Goal: Task Accomplishment & Management: Manage account settings

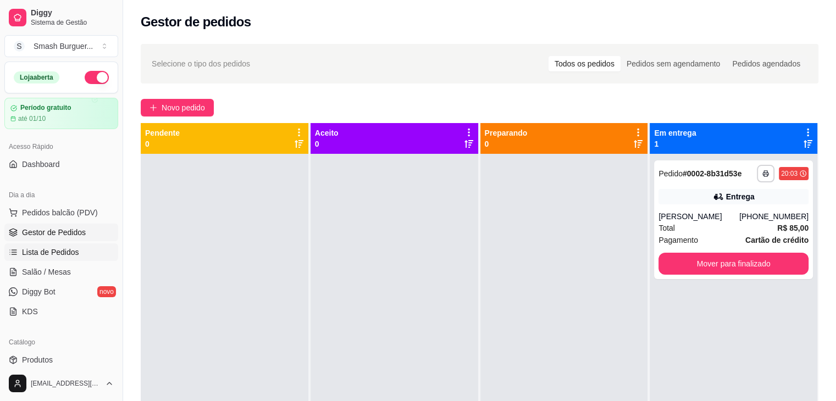
click at [43, 256] on span "Lista de Pedidos" at bounding box center [50, 252] width 57 height 11
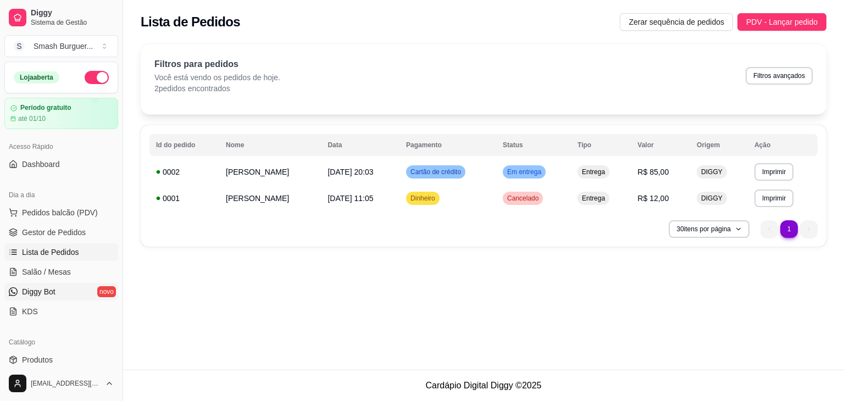
click at [52, 296] on span "Diggy Bot" at bounding box center [39, 291] width 34 height 11
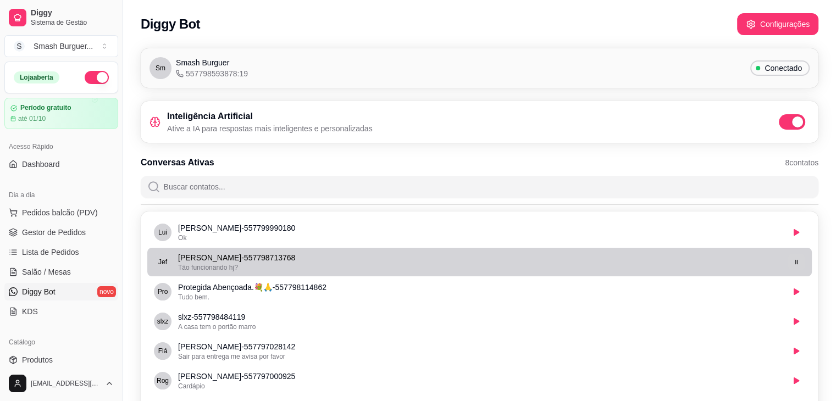
click at [798, 264] on icon "button" at bounding box center [796, 262] width 7 height 7
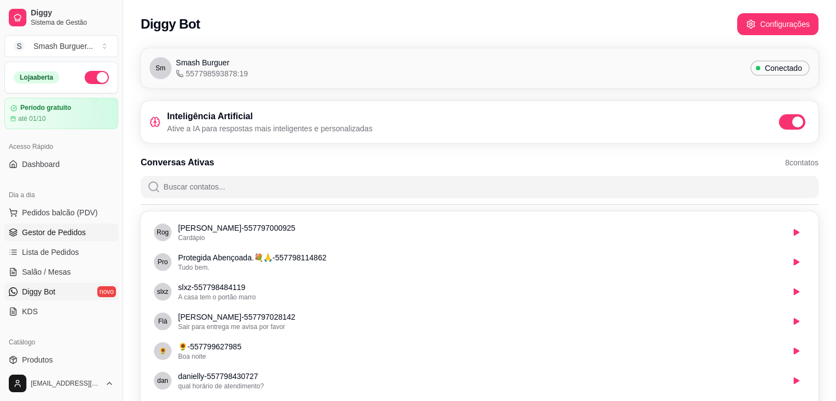
click at [61, 237] on span "Gestor de Pedidos" at bounding box center [54, 232] width 64 height 11
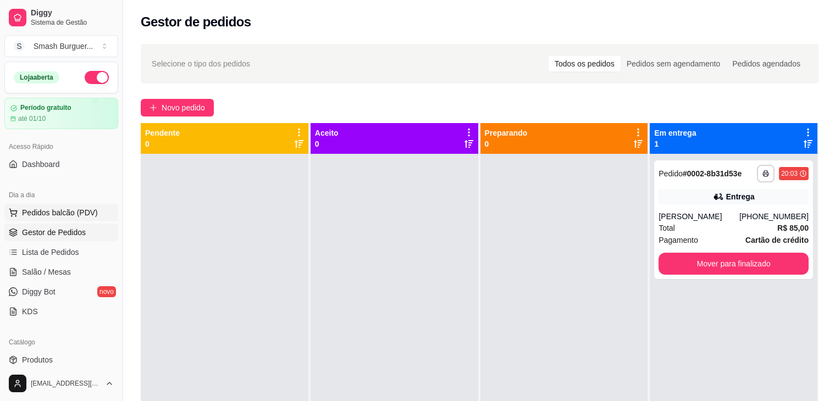
click at [45, 212] on span "Pedidos balcão (PDV)" at bounding box center [60, 212] width 76 height 11
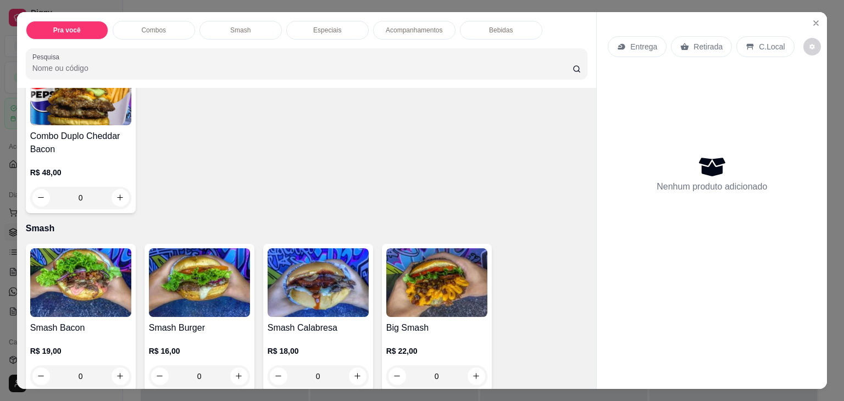
scroll to position [644, 0]
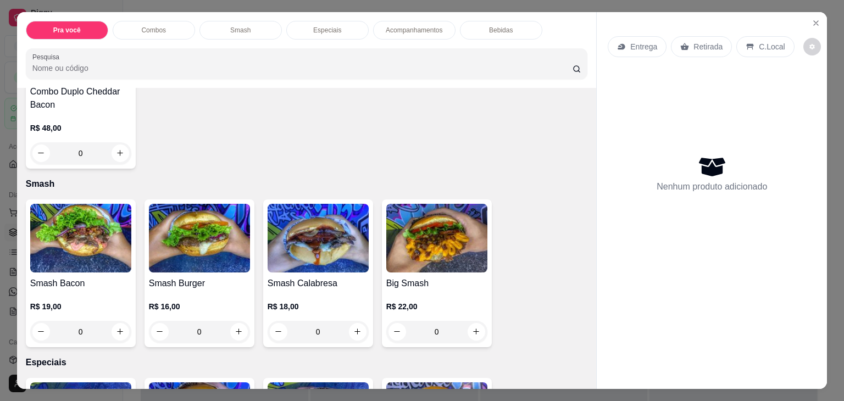
drag, startPoint x: 98, startPoint y: 264, endPoint x: 75, endPoint y: 278, distance: 27.1
click at [75, 278] on h4 "Smash Bacon" at bounding box center [80, 283] width 101 height 13
click at [78, 269] on div "Smash Bacon R$ 19,00 0" at bounding box center [81, 274] width 110 height 148
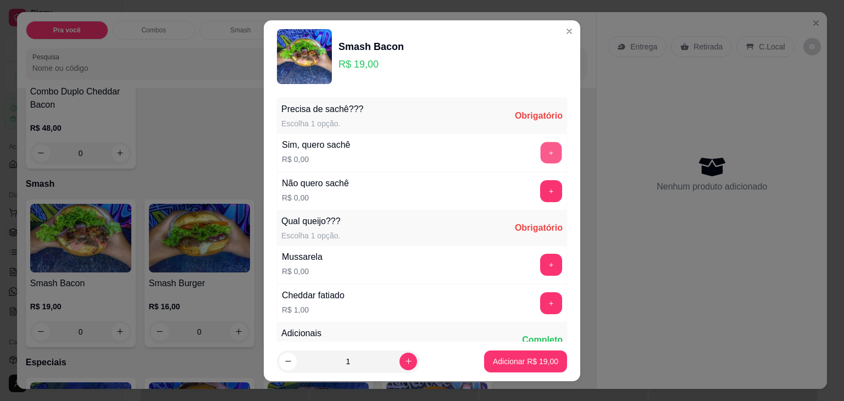
click at [541, 158] on button "+" at bounding box center [551, 152] width 21 height 21
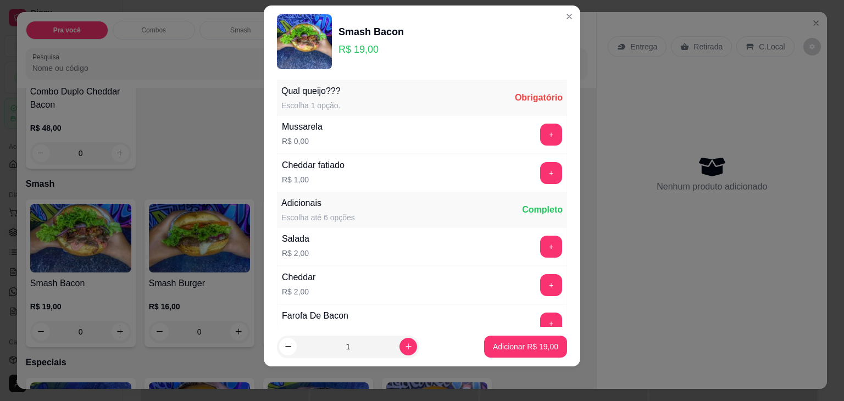
scroll to position [117, 0]
click at [541, 139] on button "+" at bounding box center [551, 133] width 21 height 21
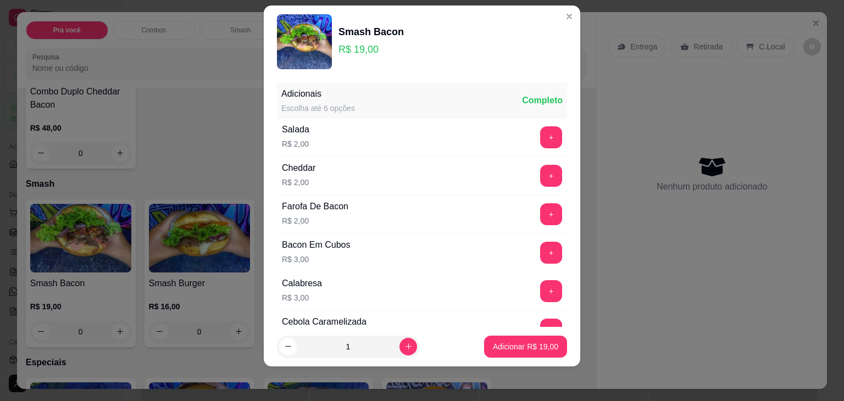
scroll to position [229, 0]
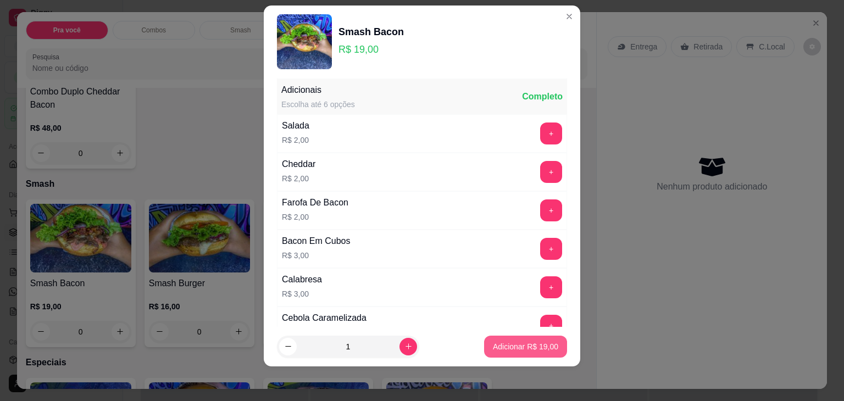
click at [507, 347] on p "Adicionar R$ 19,00" at bounding box center [525, 346] width 65 height 11
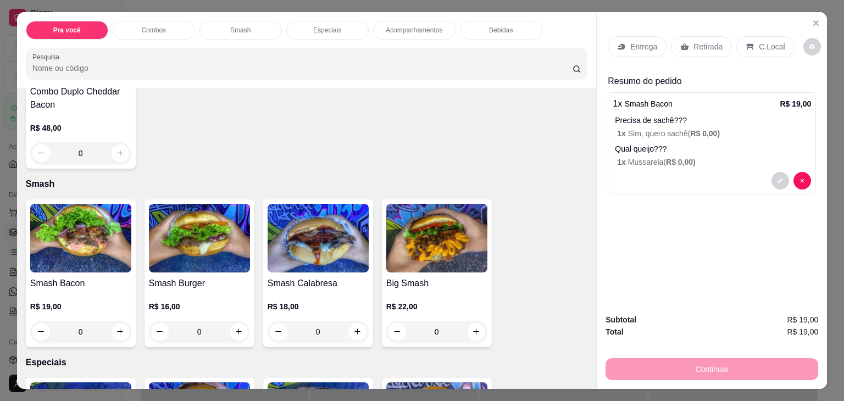
click at [642, 47] on p "Entrega" at bounding box center [644, 46] width 27 height 11
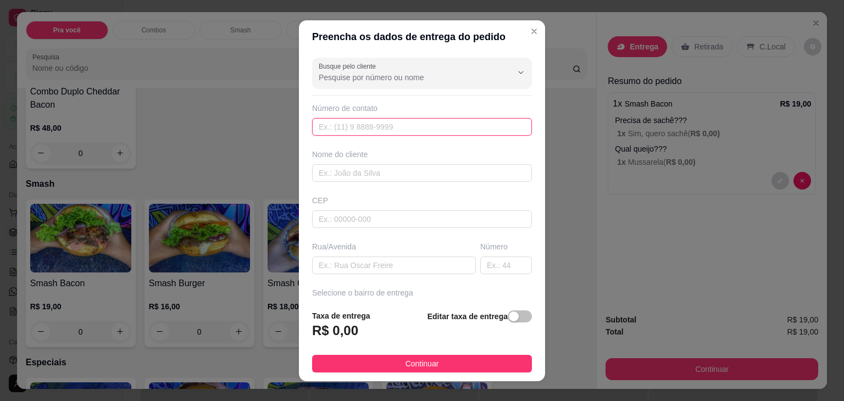
click at [424, 130] on input "text" at bounding box center [422, 127] width 220 height 18
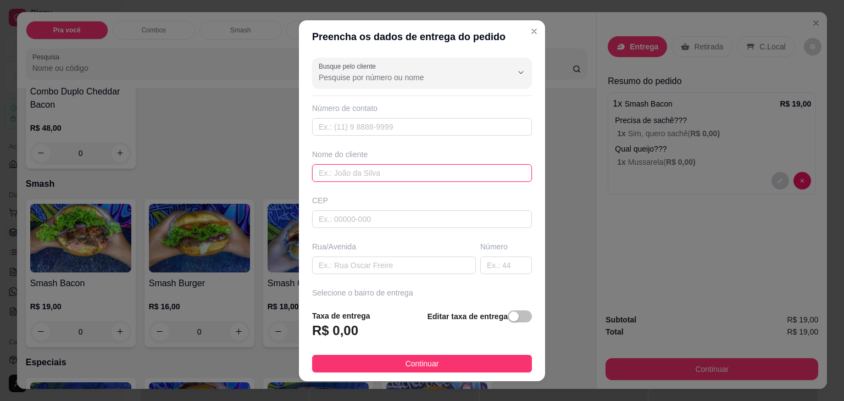
click at [453, 179] on input "text" at bounding box center [422, 173] width 220 height 18
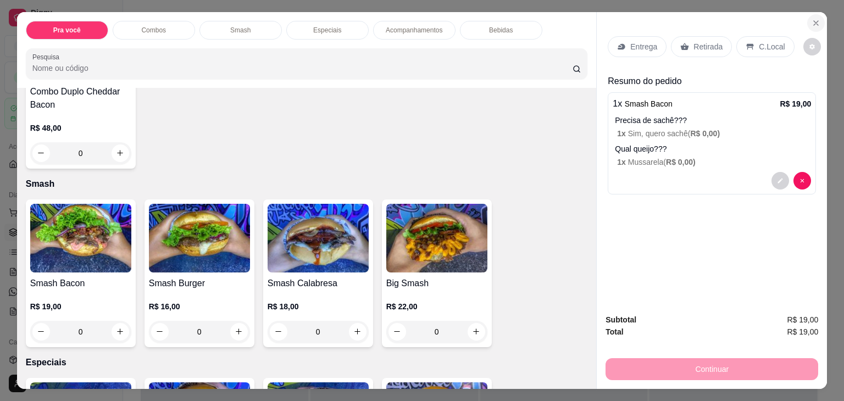
click at [813, 19] on icon "Close" at bounding box center [816, 23] width 9 height 9
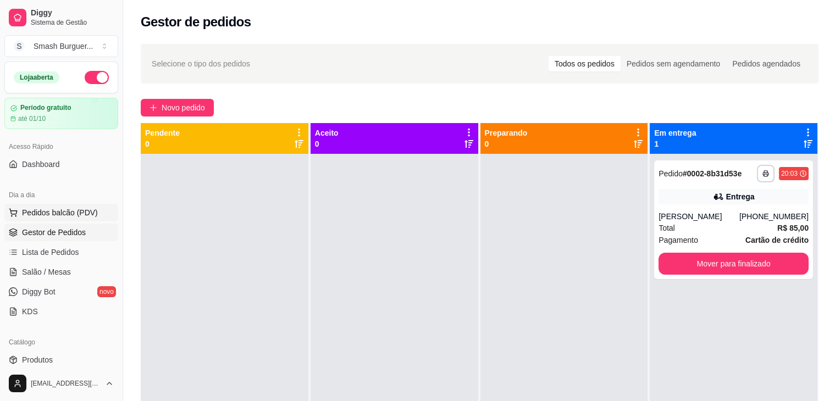
click at [43, 211] on span "Pedidos balcão (PDV)" at bounding box center [60, 212] width 76 height 11
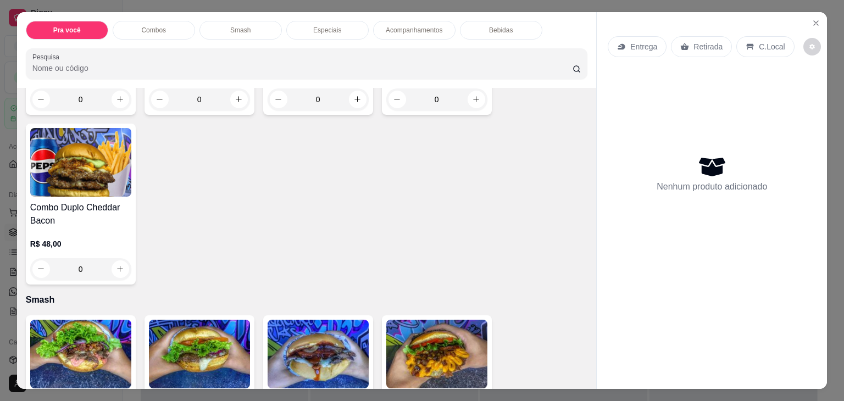
scroll to position [649, 0]
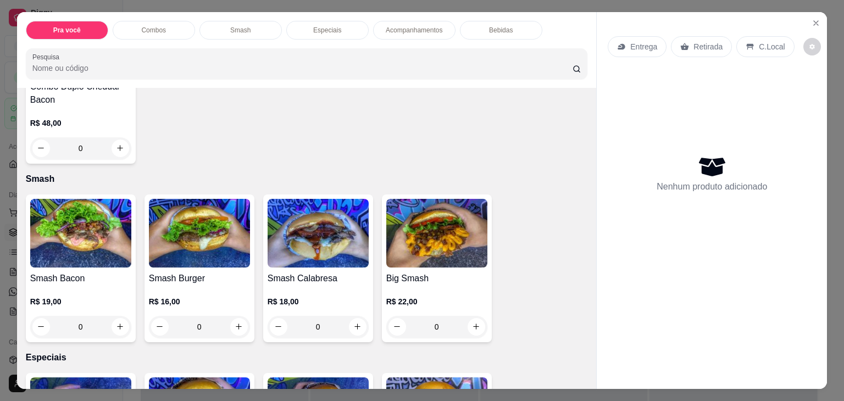
click at [119, 263] on div "Smash Bacon R$ 19,00 0" at bounding box center [81, 269] width 110 height 148
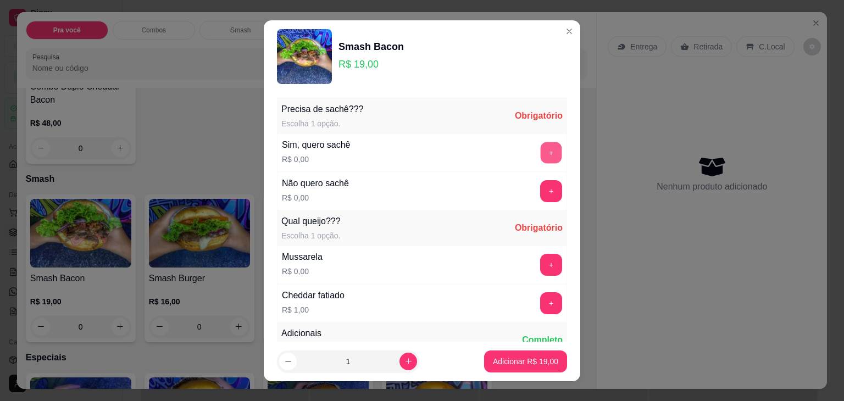
click at [541, 154] on button "+" at bounding box center [551, 152] width 21 height 21
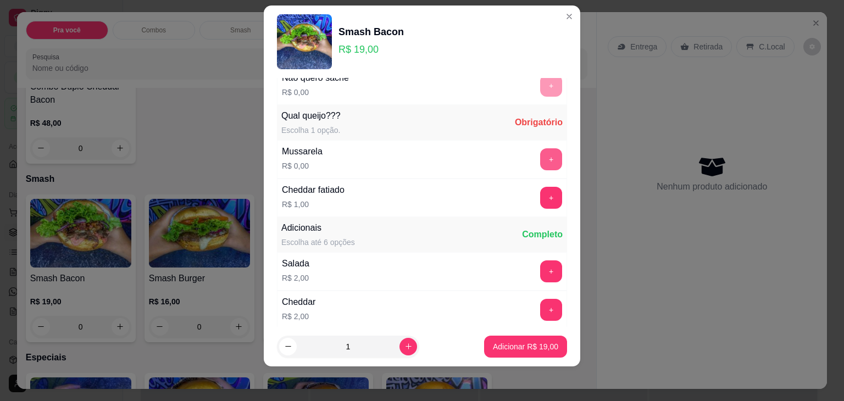
scroll to position [117, 0]
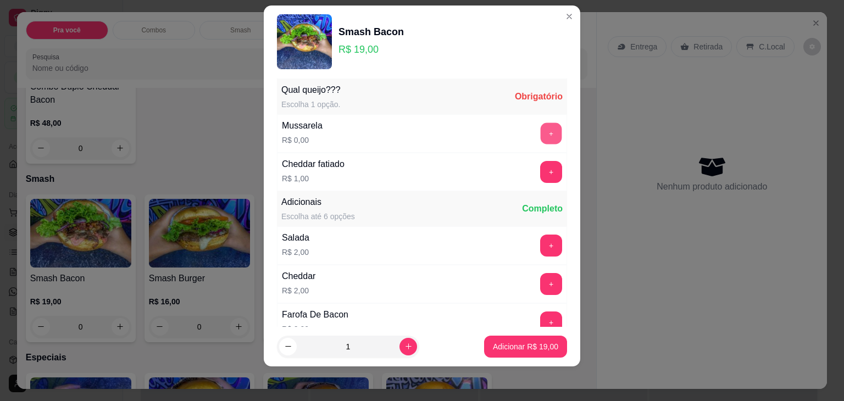
click at [541, 141] on button "+" at bounding box center [551, 133] width 21 height 21
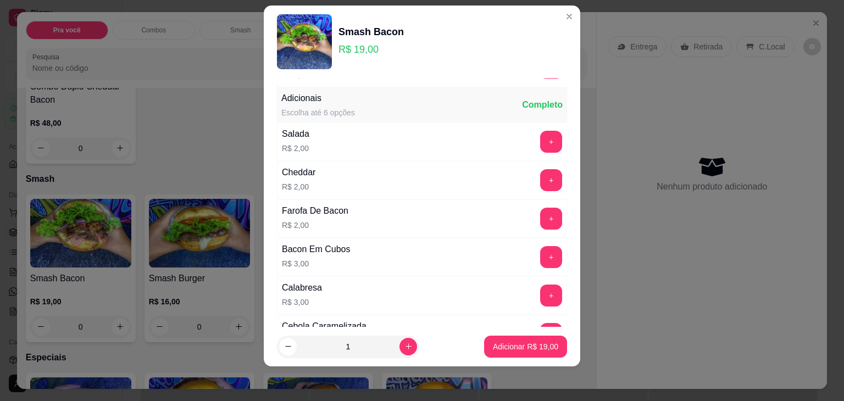
scroll to position [229, 0]
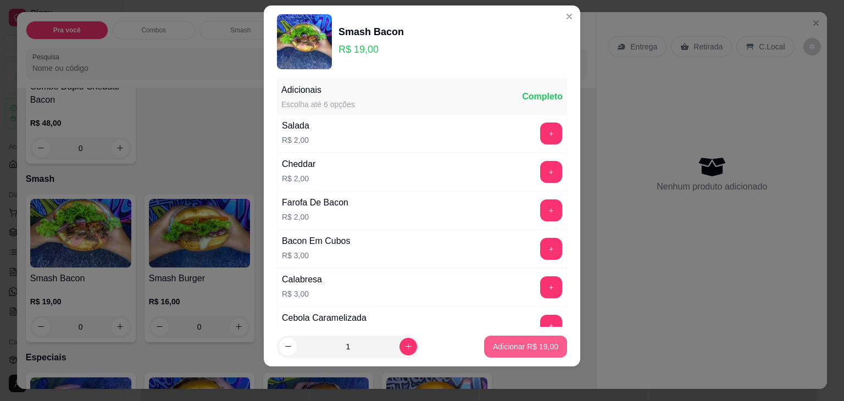
click at [495, 344] on p "Adicionar R$ 19,00" at bounding box center [525, 346] width 65 height 11
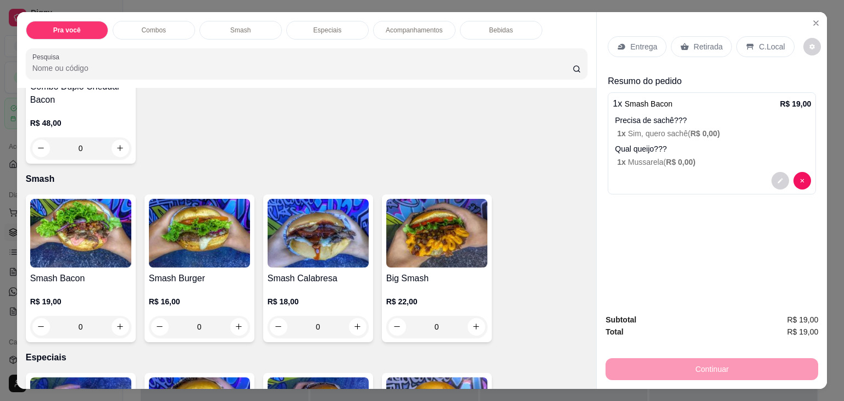
click at [636, 45] on p "Entrega" at bounding box center [644, 46] width 27 height 11
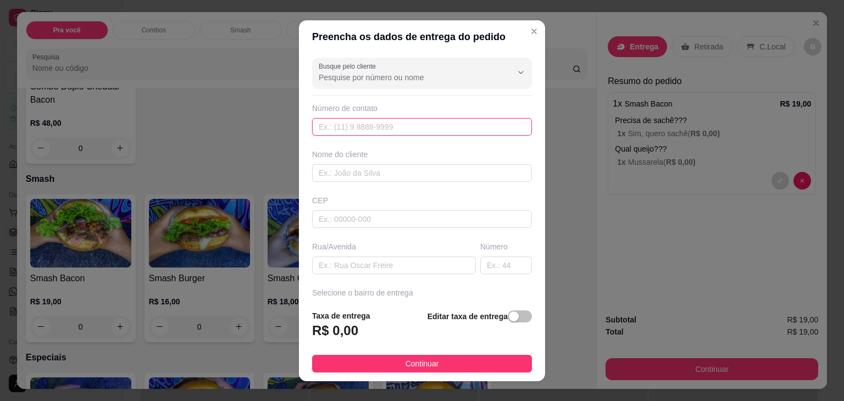
click at [454, 129] on input "text" at bounding box center [422, 127] width 220 height 18
paste input "[PHONE_NUMBER]"
click at [331, 128] on input "[PHONE_NUMBER]" at bounding box center [422, 127] width 220 height 18
type input "[PHONE_NUMBER]"
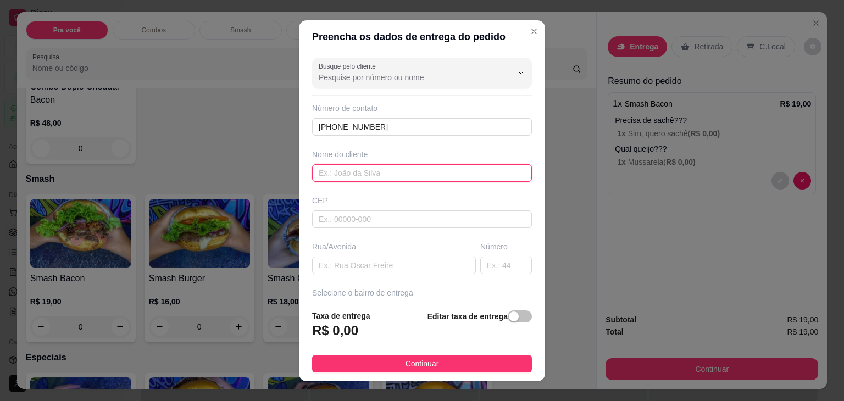
click at [357, 169] on input "text" at bounding box center [422, 173] width 220 height 18
type input "[PERSON_NAME]"
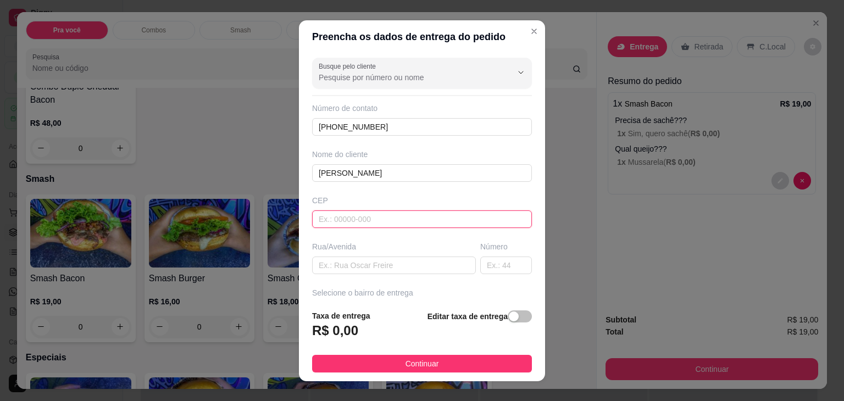
click at [353, 216] on input "text" at bounding box center [422, 220] width 220 height 18
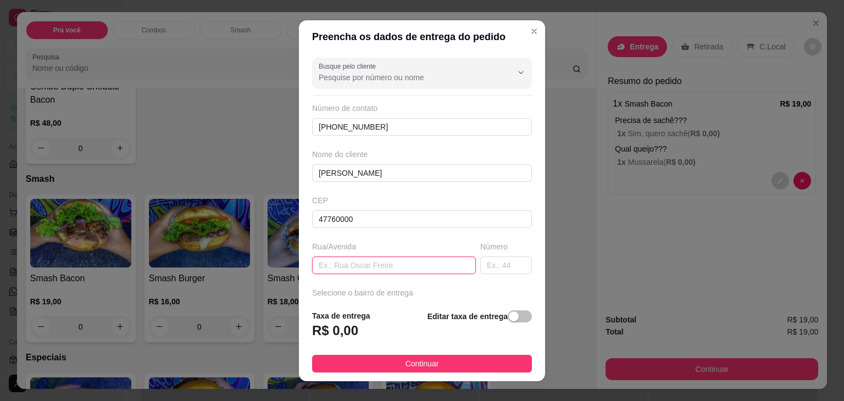
click at [344, 261] on input "text" at bounding box center [394, 266] width 164 height 18
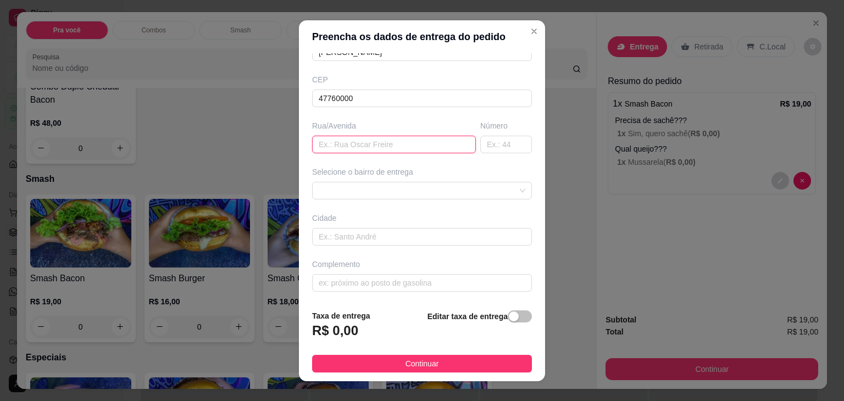
scroll to position [15, 0]
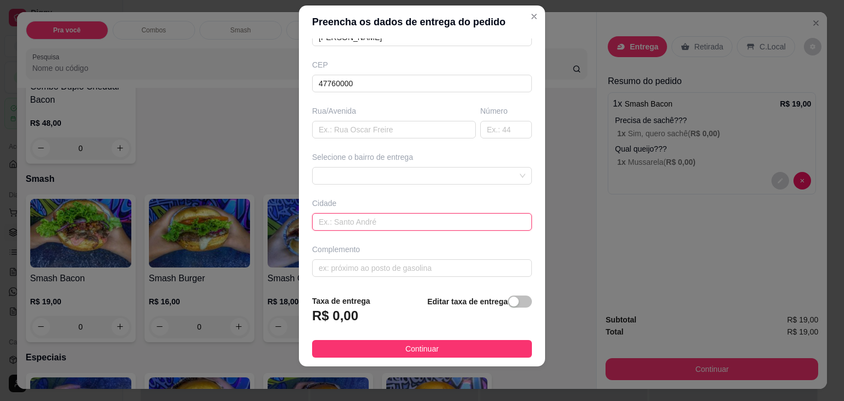
click at [401, 224] on input "text" at bounding box center [422, 222] width 220 height 18
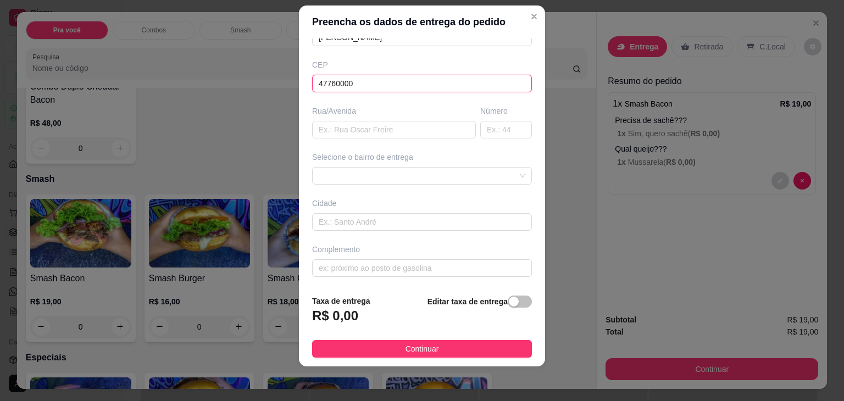
click at [401, 81] on input "47760000" at bounding box center [422, 84] width 220 height 18
type input "47760000"
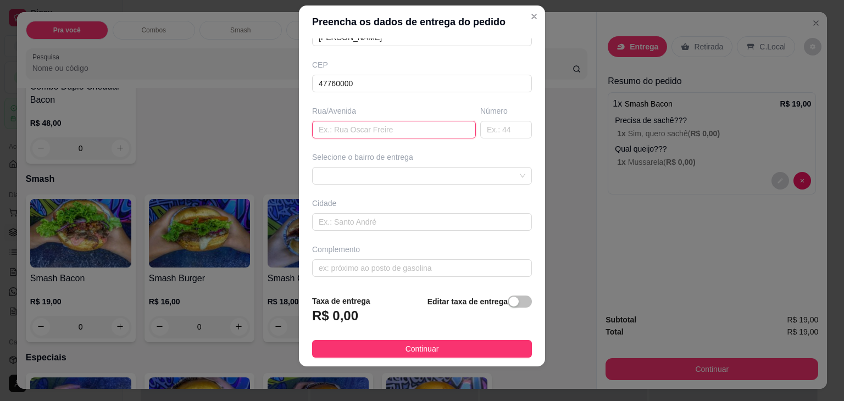
click at [407, 130] on input "text" at bounding box center [394, 130] width 164 height 18
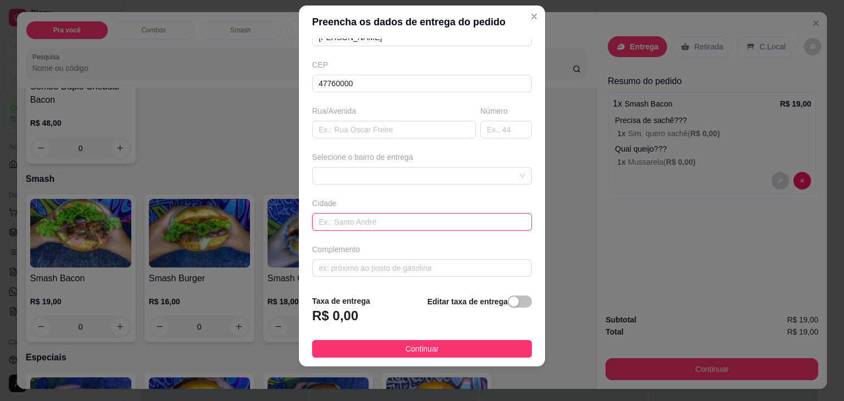
click at [377, 221] on input "text" at bounding box center [422, 222] width 220 height 18
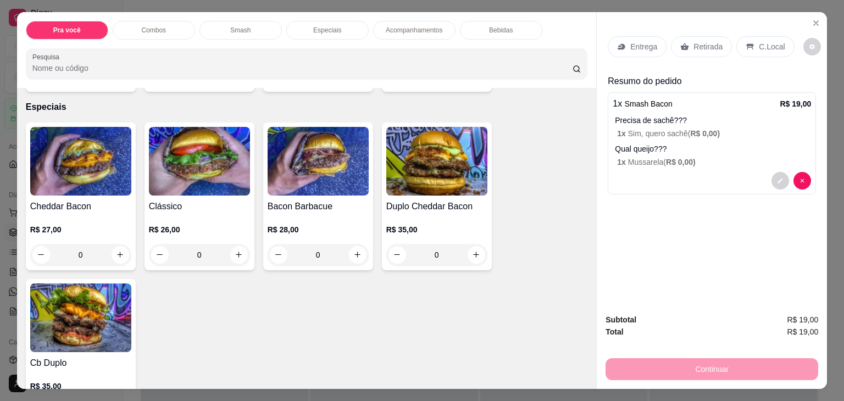
scroll to position [899, 0]
click at [402, 26] on p "Acompanhamentos" at bounding box center [414, 30] width 57 height 9
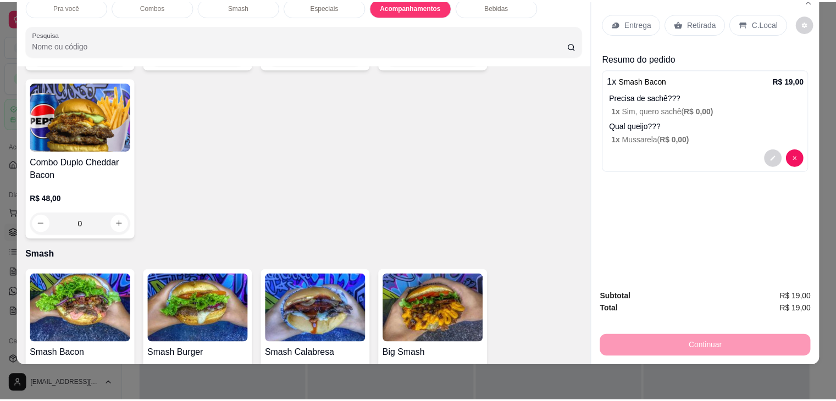
scroll to position [0, 0]
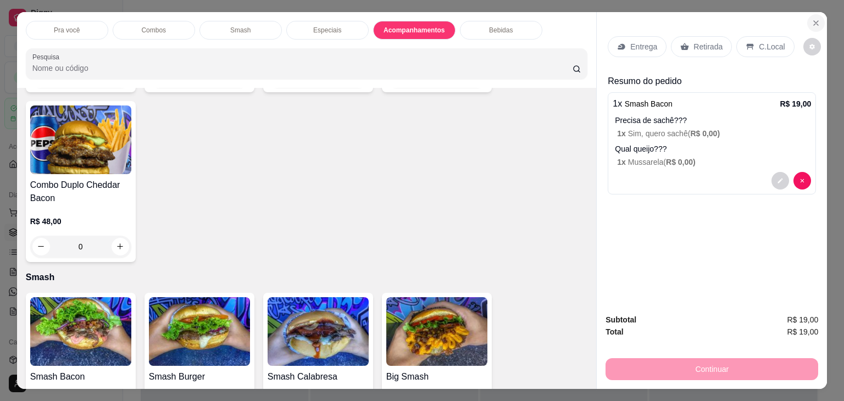
click at [817, 18] on button "Close" at bounding box center [817, 23] width 18 height 18
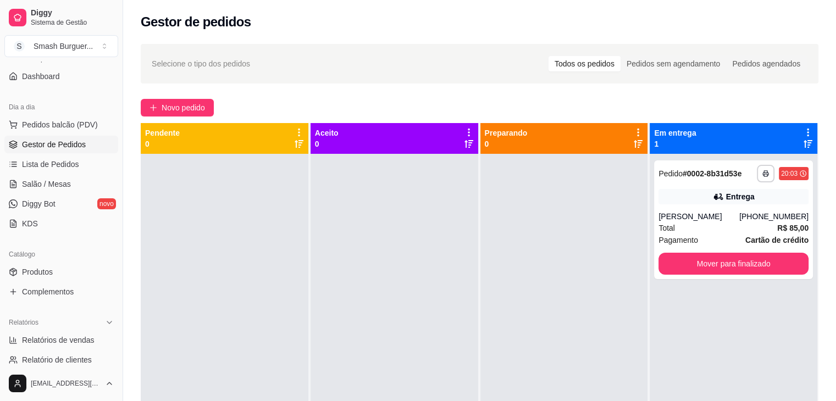
scroll to position [95, 0]
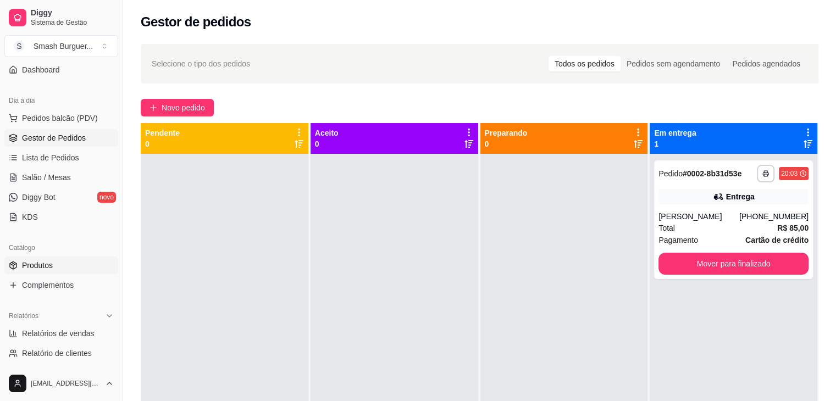
click at [53, 266] on link "Produtos" at bounding box center [61, 266] width 114 height 18
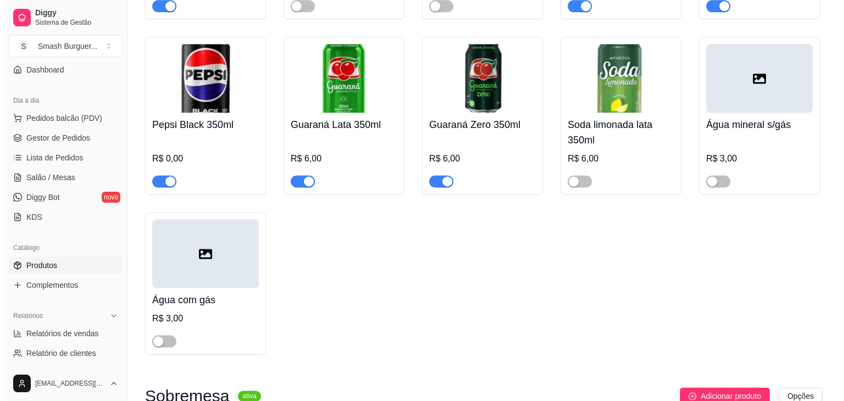
scroll to position [1500, 0]
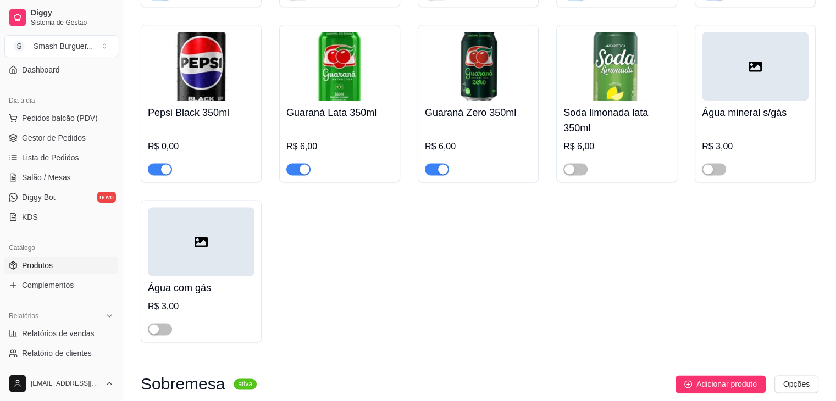
click at [166, 146] on div "R$ 0,00" at bounding box center [201, 146] width 107 height 13
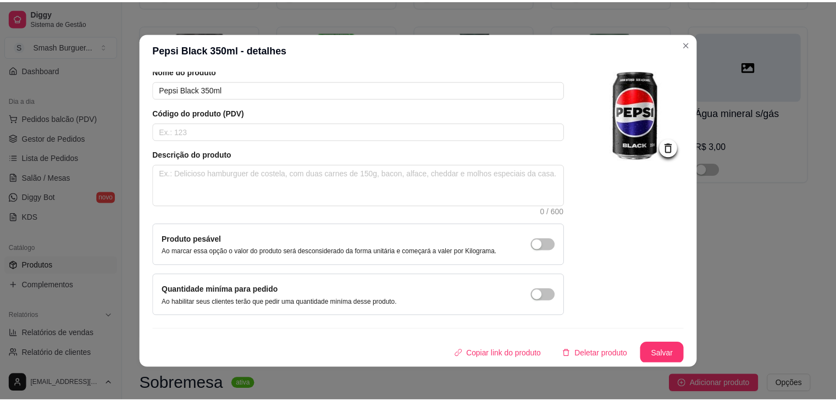
scroll to position [0, 0]
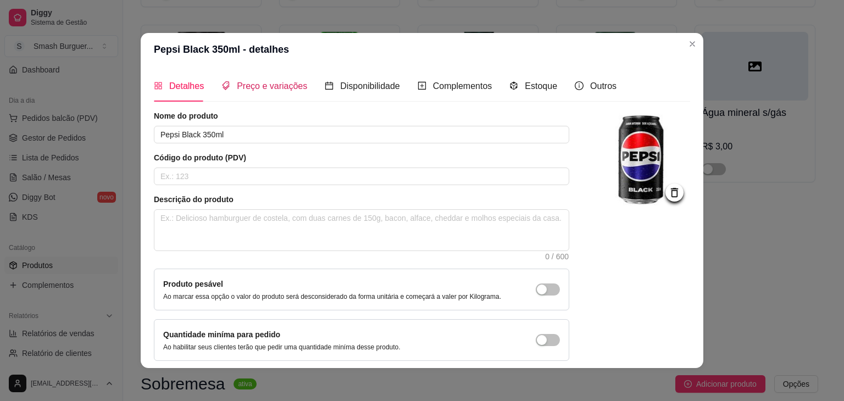
click at [272, 85] on span "Preço e variações" at bounding box center [272, 85] width 70 height 9
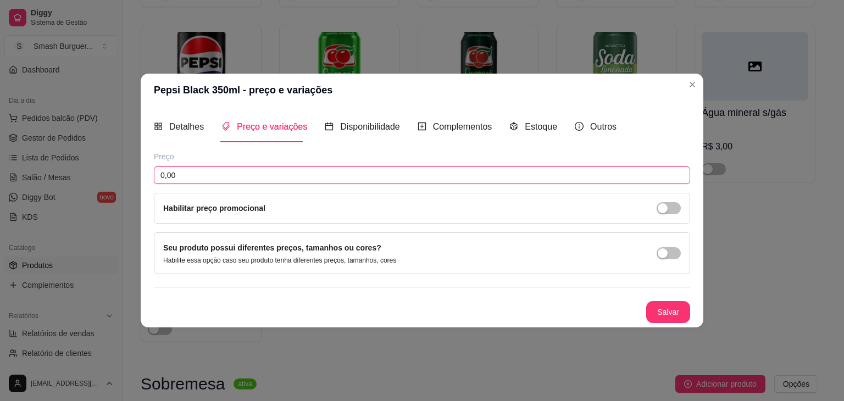
click at [197, 179] on input "0,00" at bounding box center [422, 176] width 537 height 18
type input "6,00"
click at [669, 316] on button "Salvar" at bounding box center [669, 312] width 44 height 22
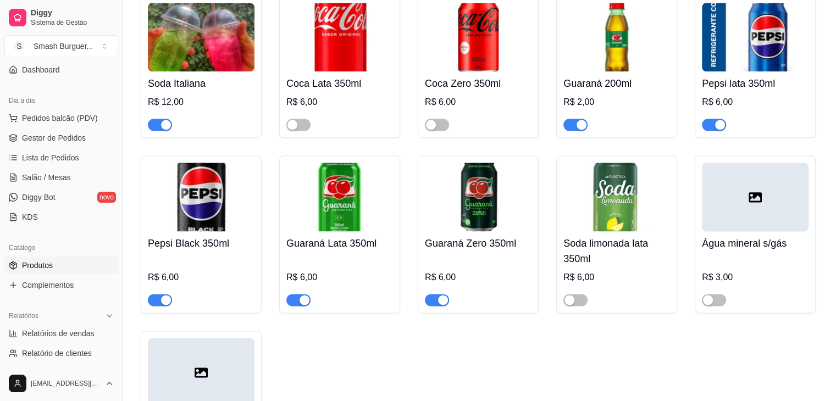
scroll to position [1366, 0]
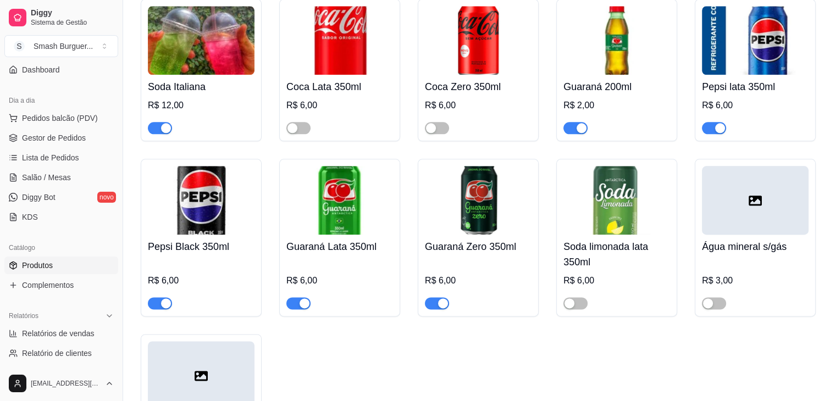
click at [583, 126] on div "button" at bounding box center [582, 128] width 10 height 10
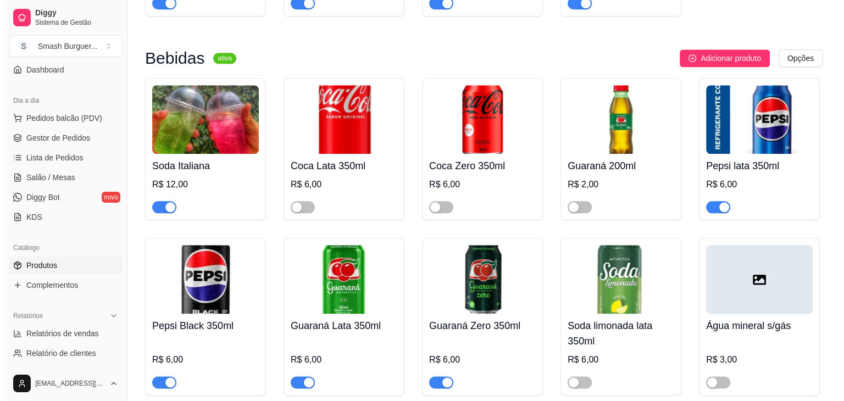
scroll to position [1286, 0]
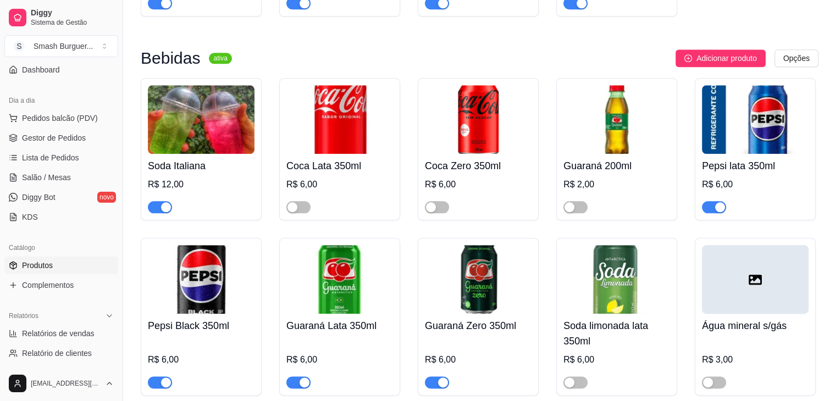
click at [225, 138] on img at bounding box center [201, 119] width 107 height 69
click at [94, 118] on span "Pedidos balcão (PDV)" at bounding box center [60, 118] width 76 height 11
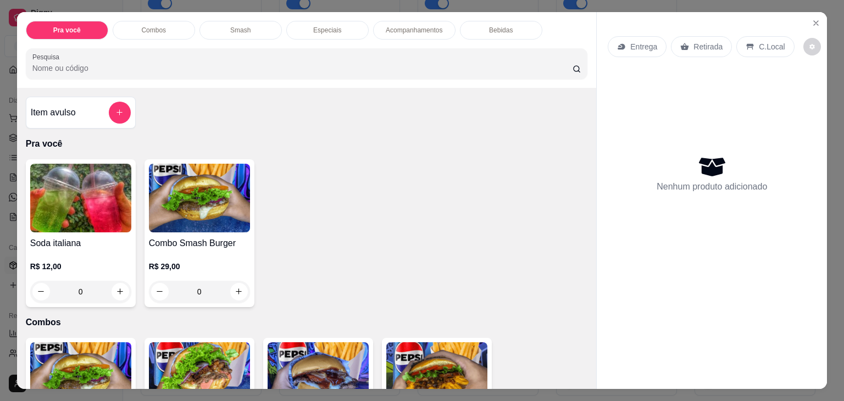
click at [114, 288] on div "0" at bounding box center [80, 292] width 101 height 22
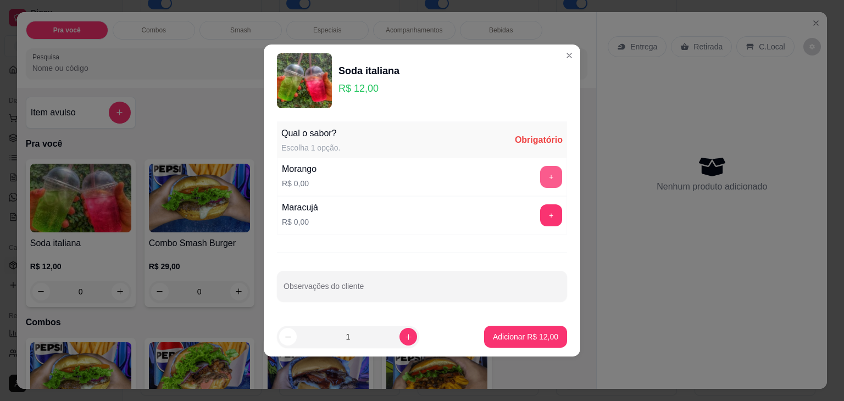
click at [540, 181] on button "+" at bounding box center [551, 177] width 22 height 22
click at [546, 215] on div "+" at bounding box center [551, 216] width 31 height 22
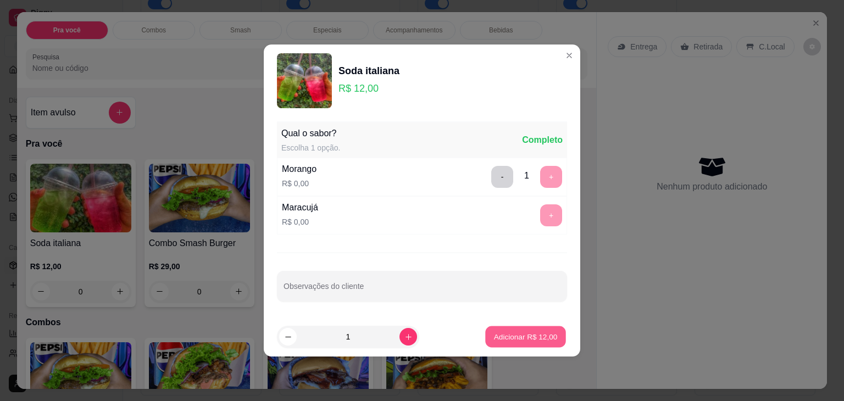
click at [497, 341] on p "Adicionar R$ 12,00" at bounding box center [526, 337] width 64 height 10
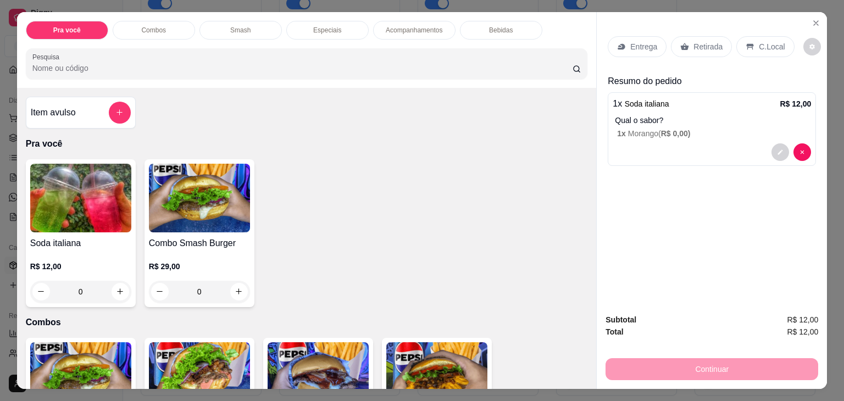
click at [69, 230] on div "Soda italiana R$ 12,00 0" at bounding box center [81, 233] width 110 height 148
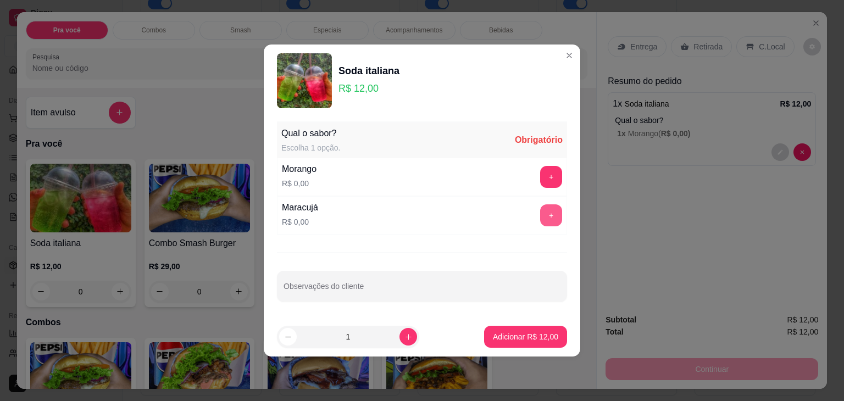
click at [543, 220] on button "+" at bounding box center [551, 216] width 22 height 22
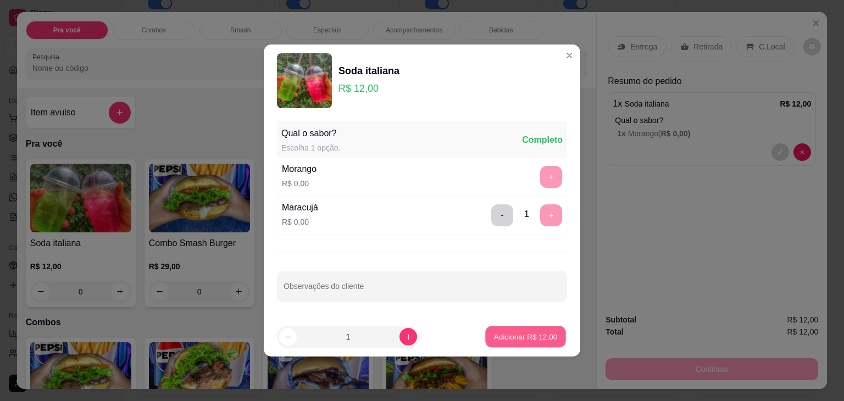
click at [515, 335] on p "Adicionar R$ 12,00" at bounding box center [526, 337] width 64 height 10
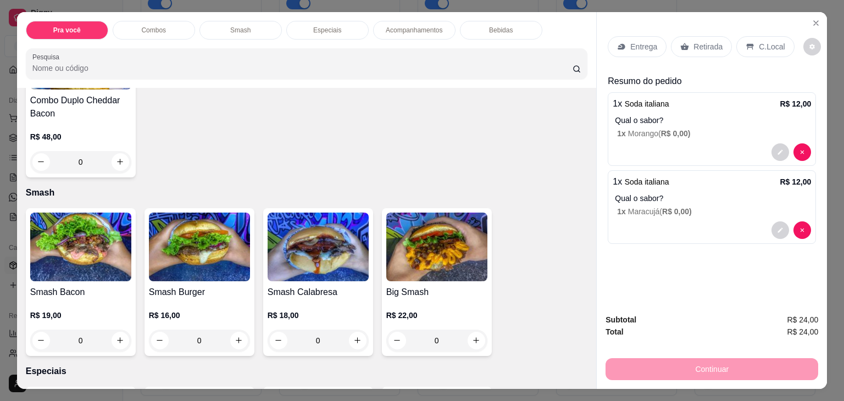
scroll to position [641, 0]
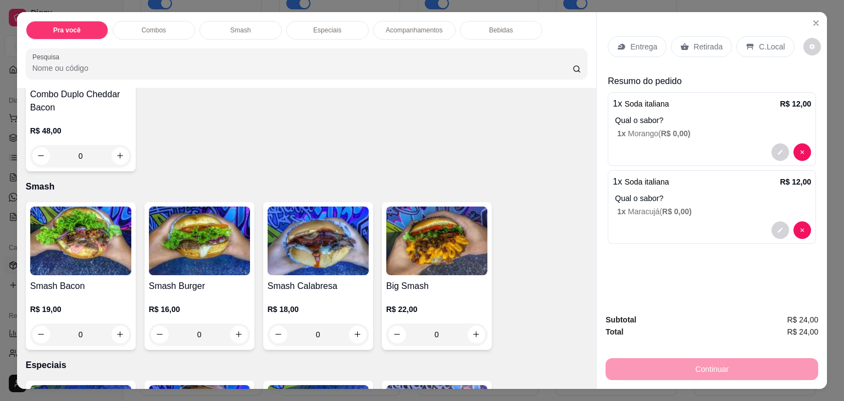
click at [198, 293] on div "R$ 16,00 0" at bounding box center [199, 319] width 101 height 53
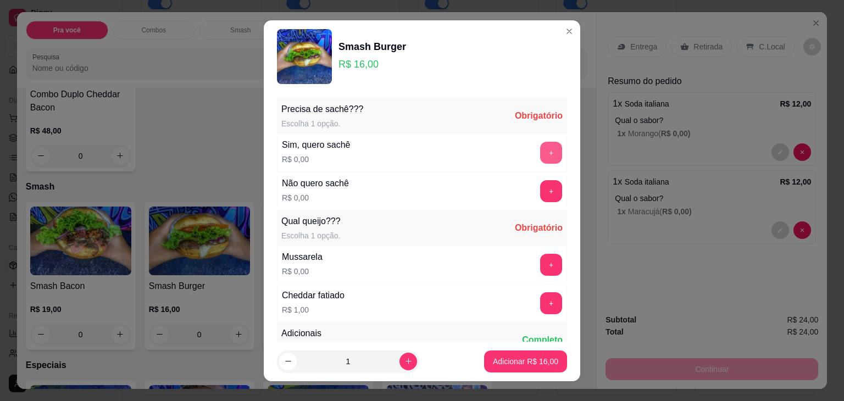
click at [540, 152] on button "+" at bounding box center [551, 153] width 22 height 22
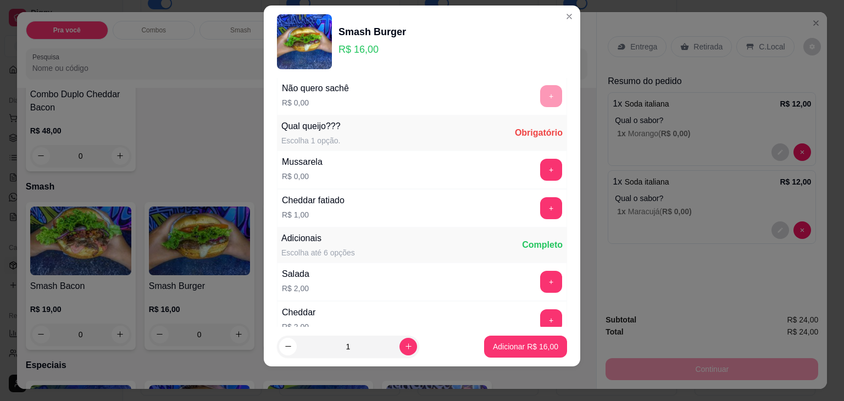
scroll to position [117, 0]
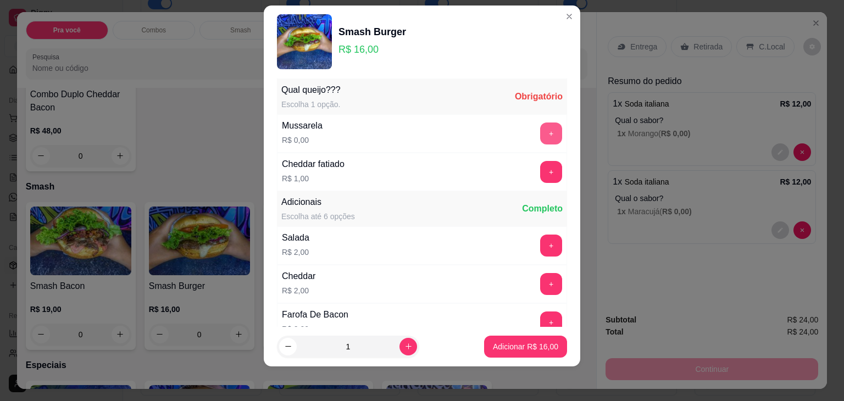
click at [540, 137] on button "+" at bounding box center [551, 134] width 22 height 22
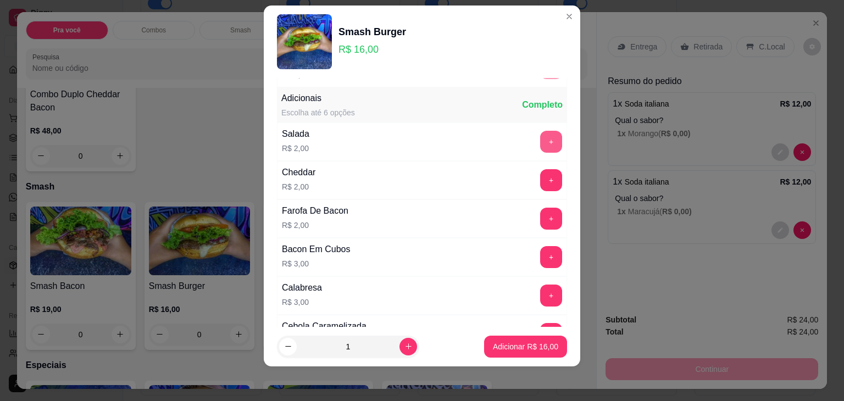
scroll to position [229, 0]
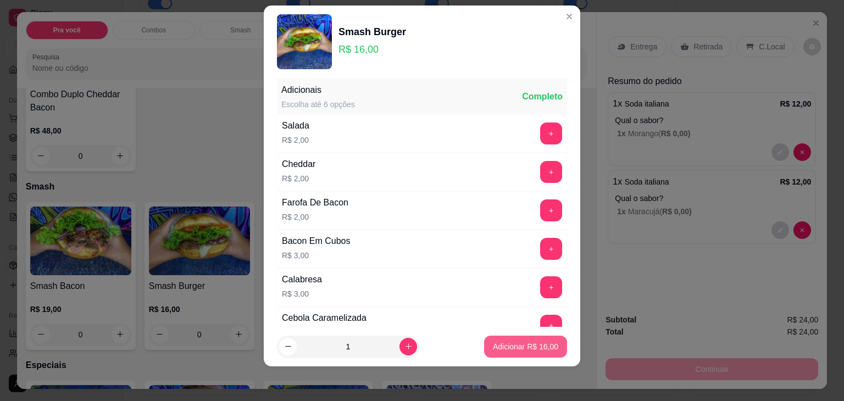
click at [498, 350] on p "Adicionar R$ 16,00" at bounding box center [525, 346] width 65 height 11
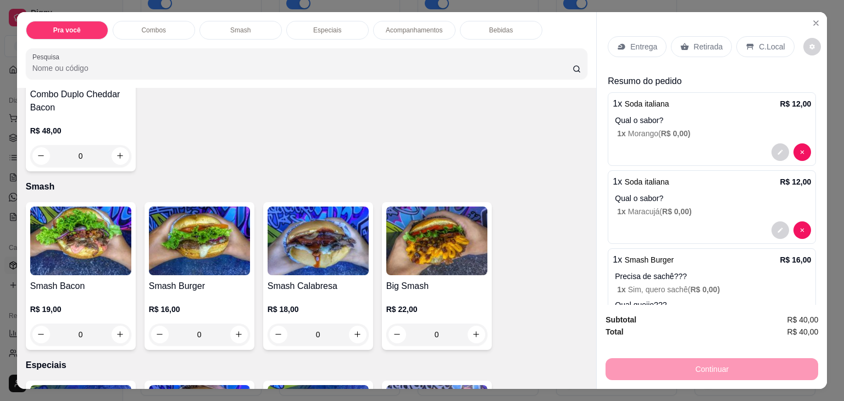
click at [648, 42] on p "Entrega" at bounding box center [644, 46] width 27 height 11
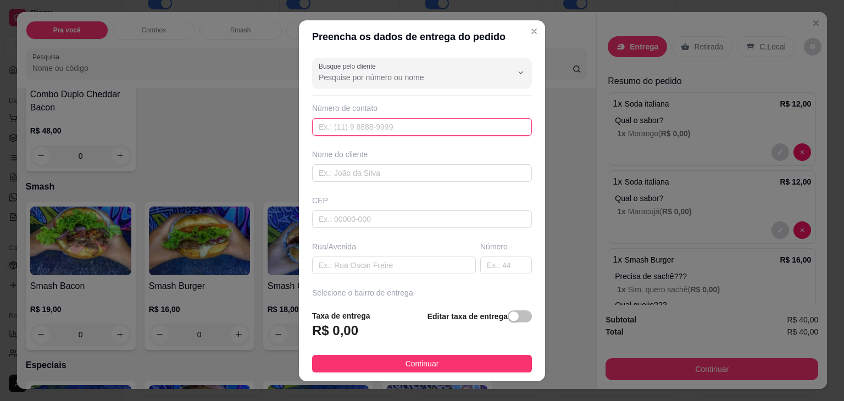
click at [411, 127] on input "text" at bounding box center [422, 127] width 220 height 18
paste input "79700-0195"
click at [319, 128] on input "79700-0195" at bounding box center [422, 127] width 220 height 18
click at [334, 130] on input "[PHONE_NUMBER]" at bounding box center [422, 127] width 220 height 18
type input "[PHONE_NUMBER]"
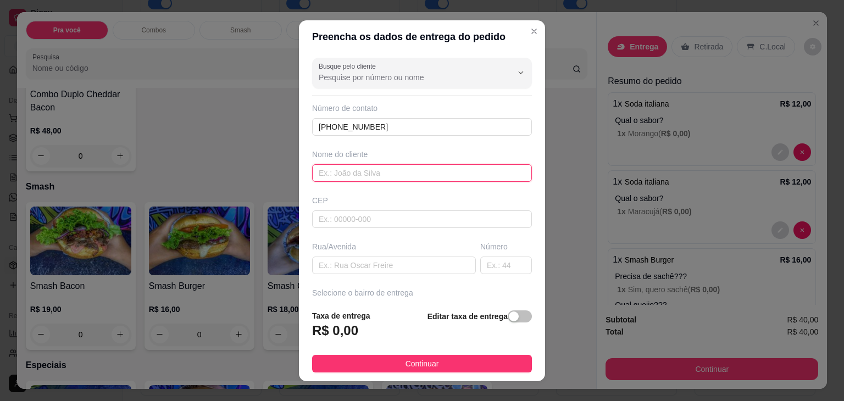
click at [364, 167] on input "text" at bounding box center [422, 173] width 220 height 18
click at [341, 201] on div "CEP" at bounding box center [422, 200] width 220 height 11
click at [338, 174] on input "text" at bounding box center [422, 173] width 220 height 18
click at [337, 192] on div "Busque pelo cliente Número de contato [PHONE_NUMBER] Nome do cliente CEP Rua/[G…" at bounding box center [422, 177] width 246 height 248
click at [339, 178] on input "text" at bounding box center [422, 173] width 220 height 18
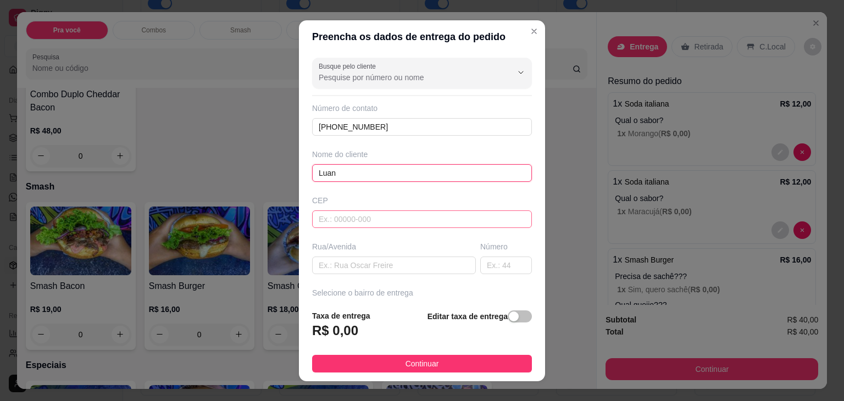
type input "Luan"
click at [352, 220] on input "text" at bounding box center [422, 220] width 220 height 18
type input "4776000"
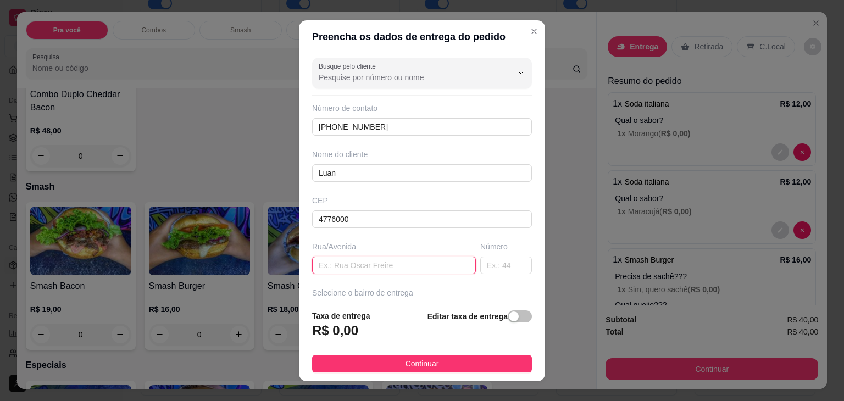
click at [362, 273] on input "text" at bounding box center [394, 266] width 164 height 18
type input "Casa do Luan"
click at [480, 266] on input "text" at bounding box center [506, 266] width 52 height 18
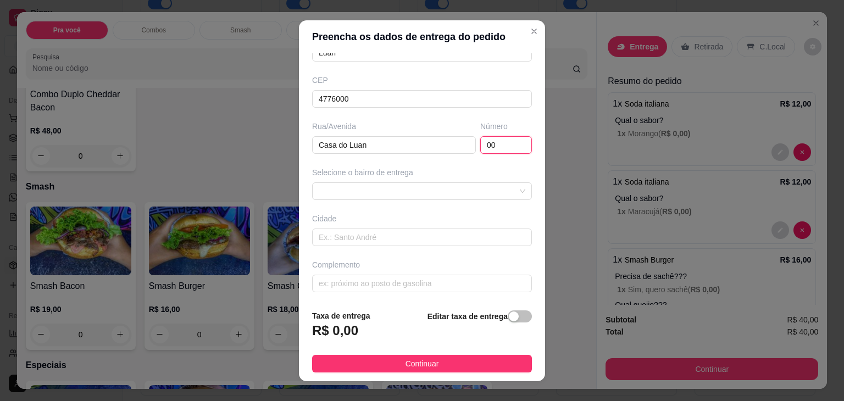
scroll to position [121, 0]
type input "00"
click at [352, 231] on input "text" at bounding box center [422, 237] width 220 height 18
type input "Tabocas do Brejo"
click at [369, 93] on input "4776000" at bounding box center [422, 99] width 220 height 18
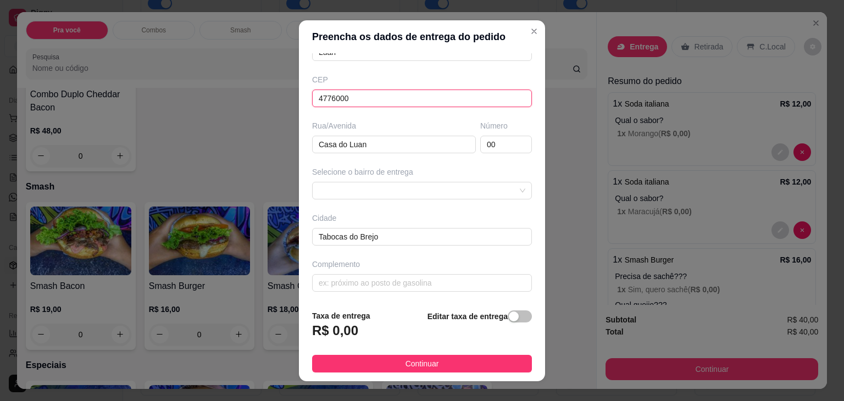
type input "47760000"
click at [390, 238] on input "Tabocas do Brejo" at bounding box center [422, 237] width 220 height 18
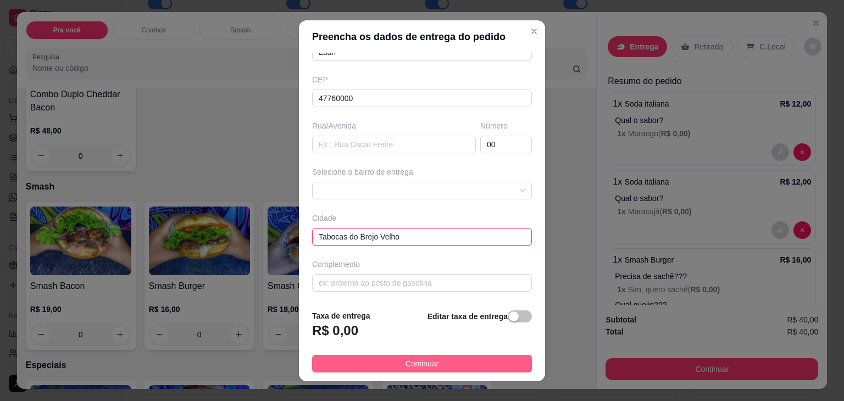
type input "Tabocas do Brejo Velho"
click at [373, 367] on button "Continuar" at bounding box center [422, 364] width 220 height 18
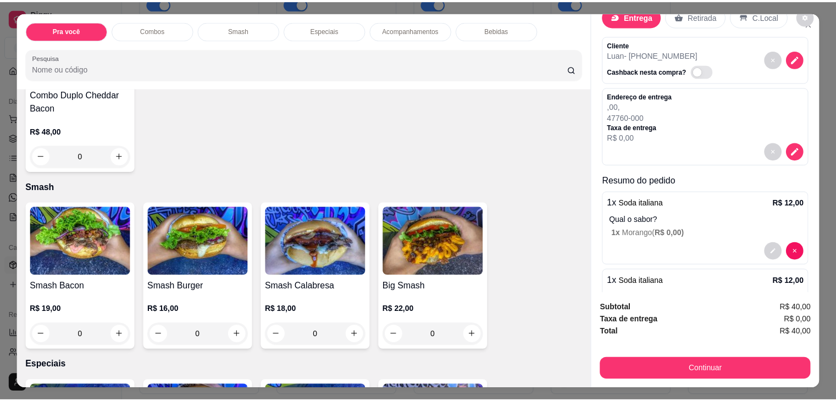
scroll to position [0, 0]
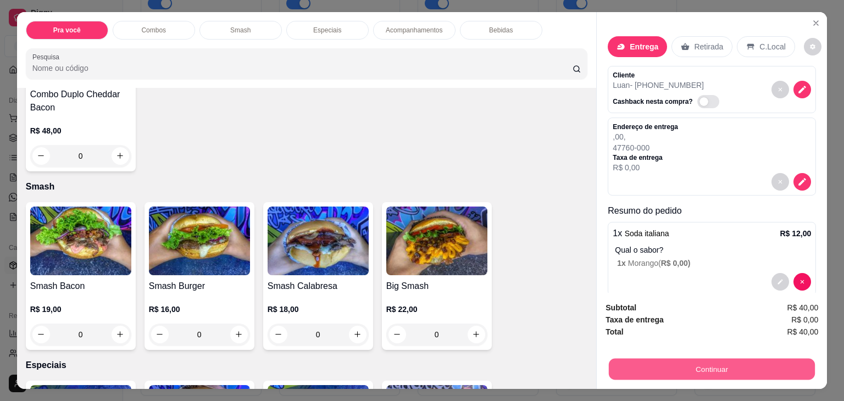
click at [625, 359] on button "Continuar" at bounding box center [712, 369] width 206 height 21
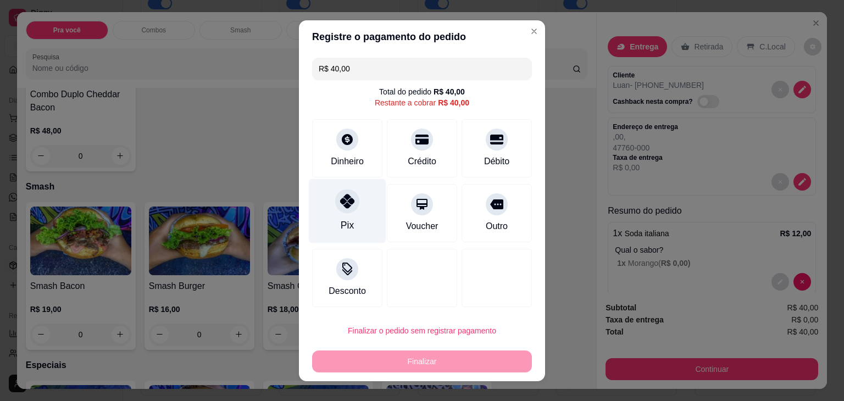
click at [330, 222] on div "Pix" at bounding box center [348, 211] width 78 height 64
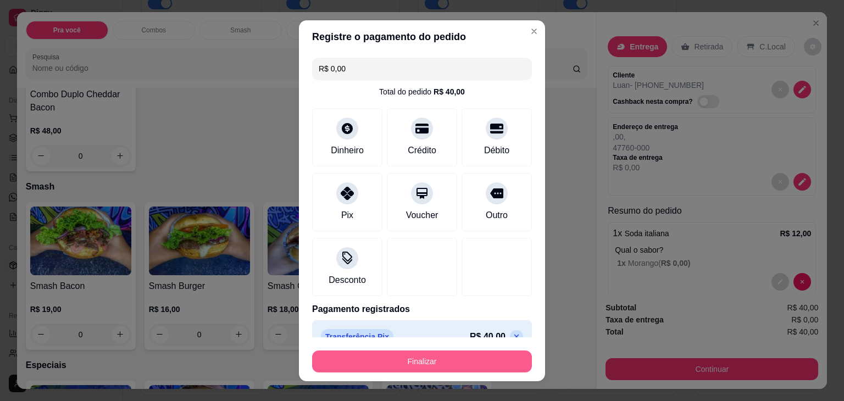
click at [381, 366] on button "Finalizar" at bounding box center [422, 362] width 220 height 22
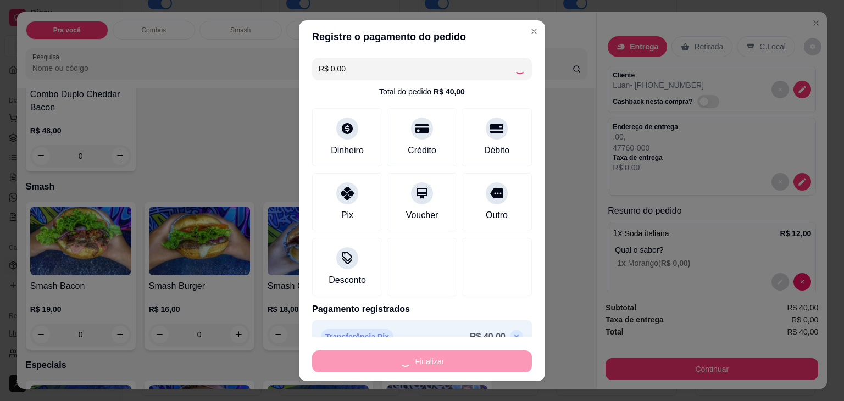
type input "-R$ 40,00"
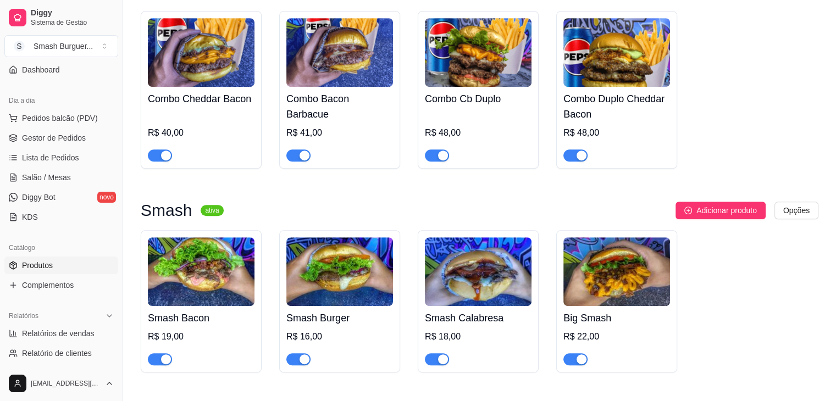
scroll to position [510, 0]
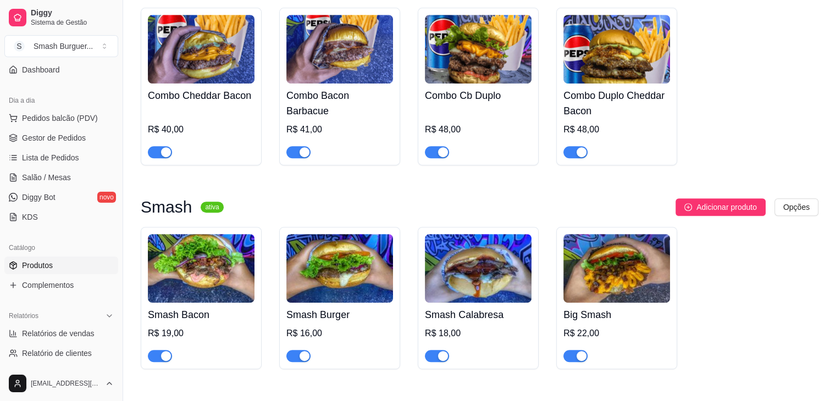
click at [206, 315] on h4 "Smash Bacon" at bounding box center [201, 314] width 107 height 15
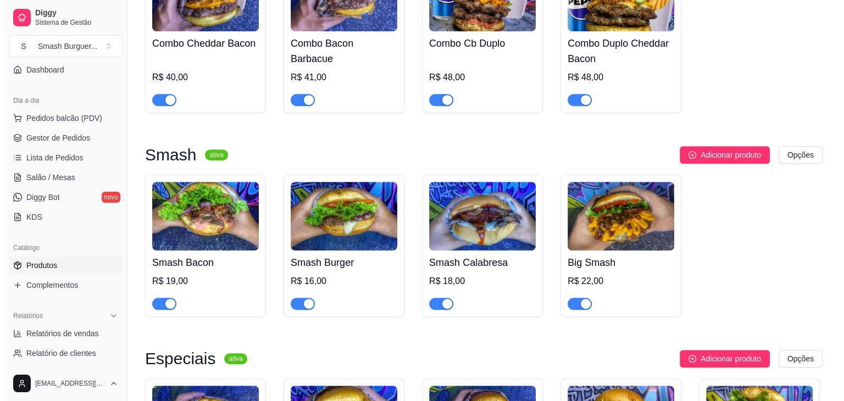
scroll to position [565, 0]
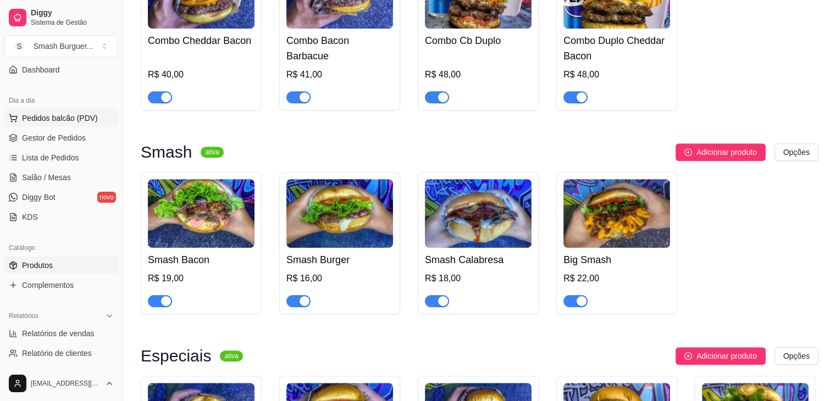
click at [82, 119] on span "Pedidos balcão (PDV)" at bounding box center [60, 118] width 76 height 11
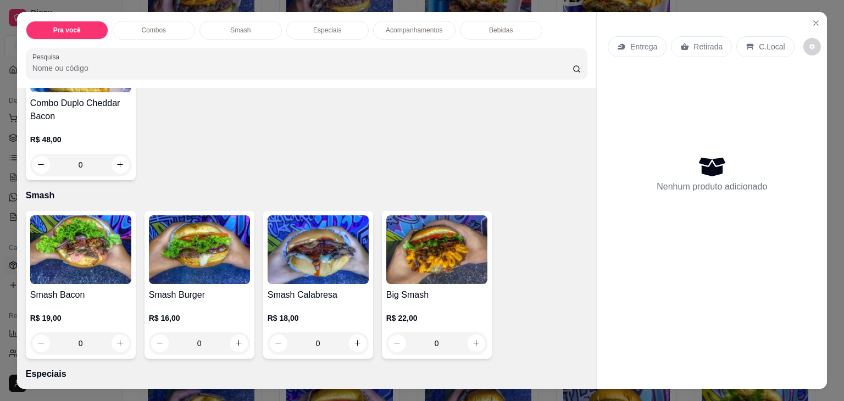
scroll to position [633, 0]
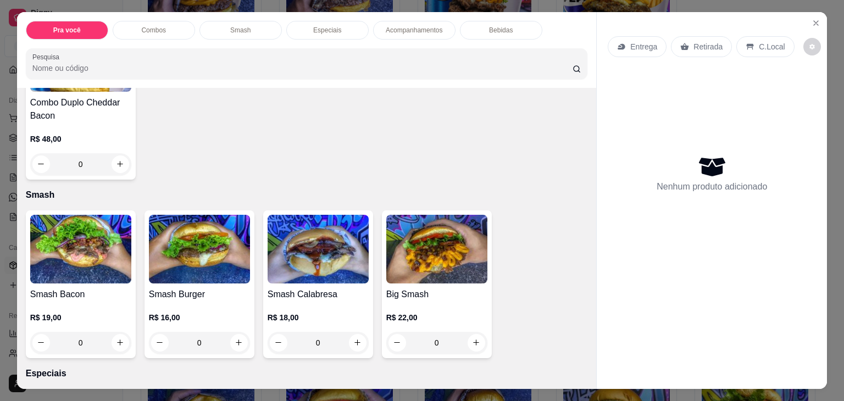
click at [75, 293] on h4 "Smash Bacon" at bounding box center [80, 294] width 101 height 13
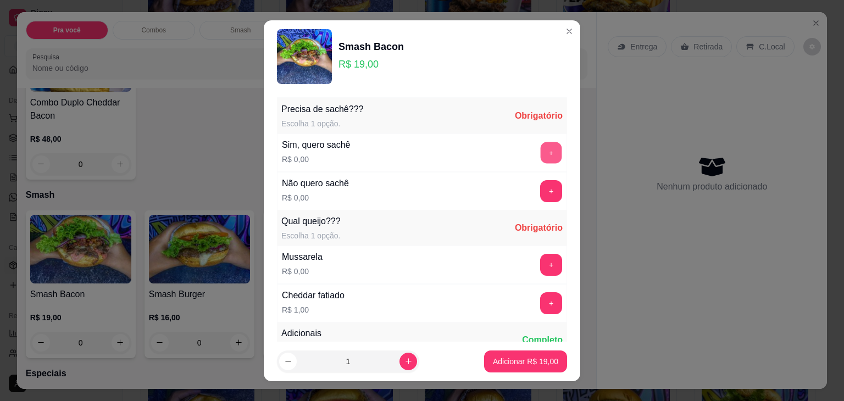
click at [541, 146] on button "+" at bounding box center [551, 152] width 21 height 21
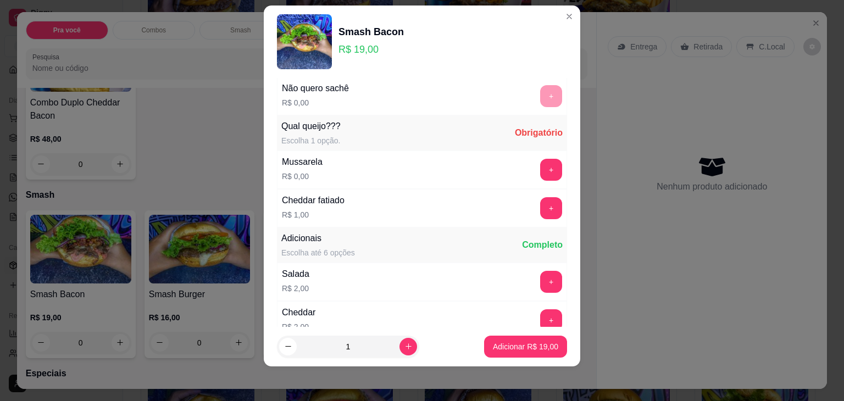
scroll to position [117, 0]
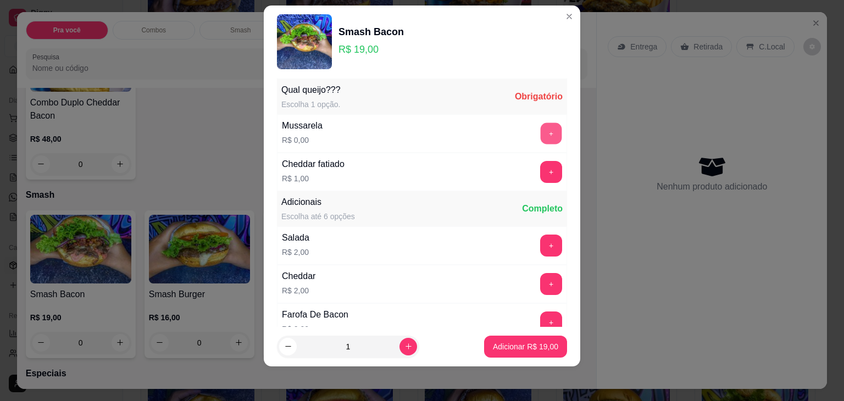
click at [541, 137] on button "+" at bounding box center [551, 133] width 21 height 21
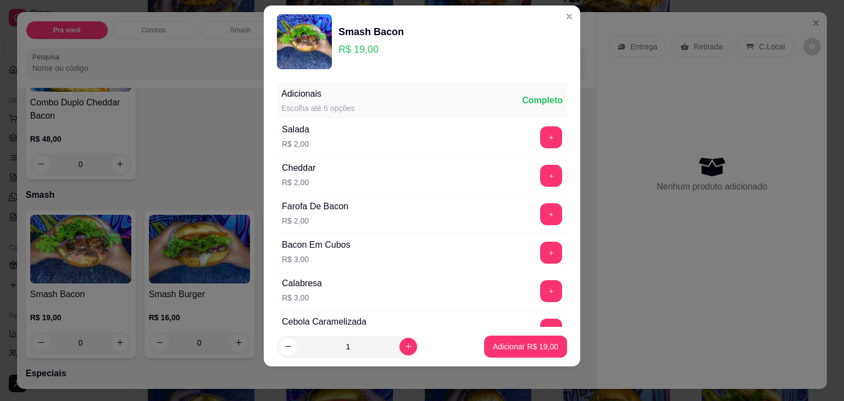
scroll to position [229, 0]
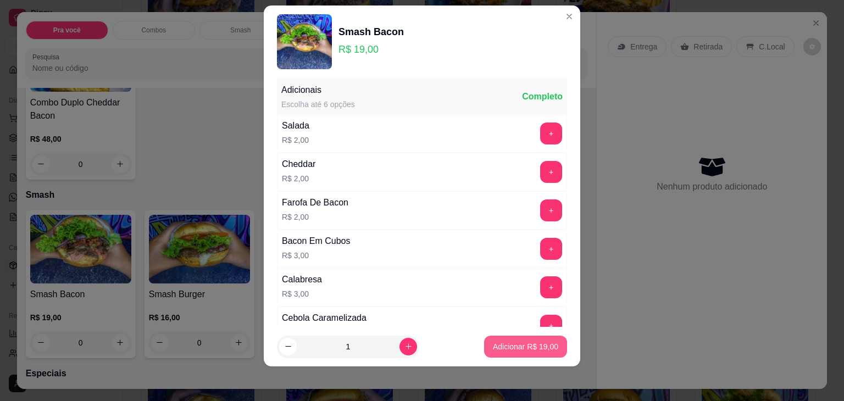
click at [493, 344] on p "Adicionar R$ 19,00" at bounding box center [525, 346] width 65 height 11
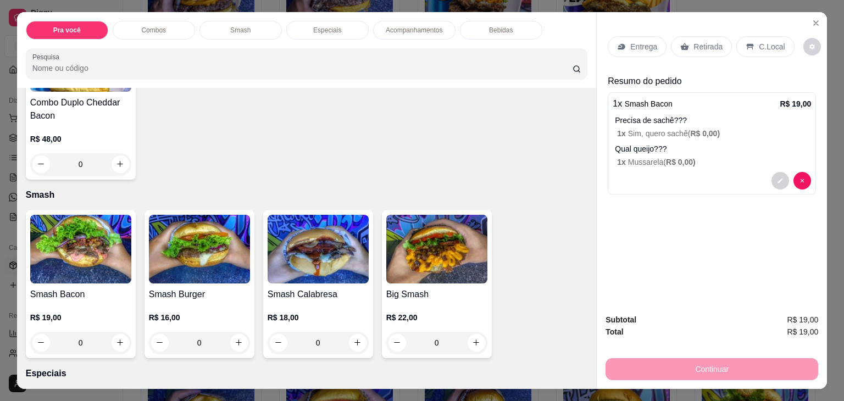
click at [649, 41] on p "Entrega" at bounding box center [644, 46] width 27 height 11
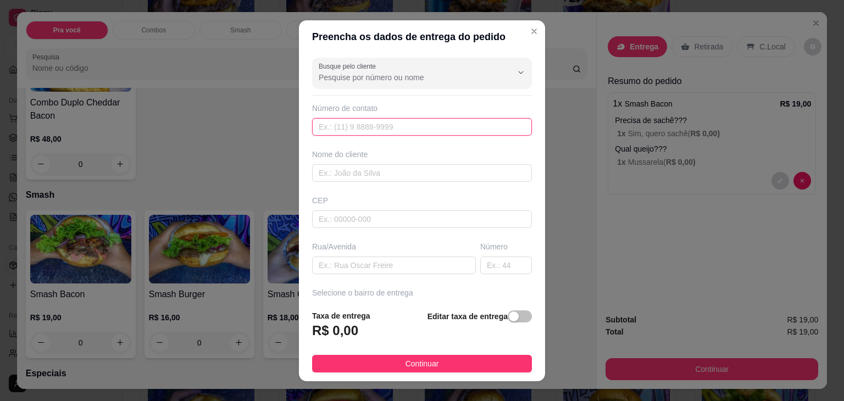
click at [418, 124] on input "text" at bounding box center [422, 127] width 220 height 18
paste input "[PHONE_NUMBER]"
click at [335, 130] on input "[PHONE_NUMBER]" at bounding box center [422, 127] width 220 height 18
type input "[PHONE_NUMBER]"
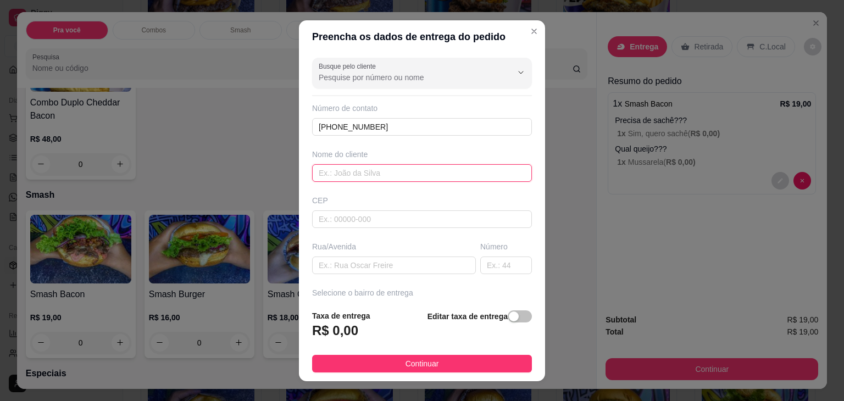
click at [374, 169] on input "text" at bounding box center [422, 173] width 220 height 18
type input "[PERSON_NAME]"
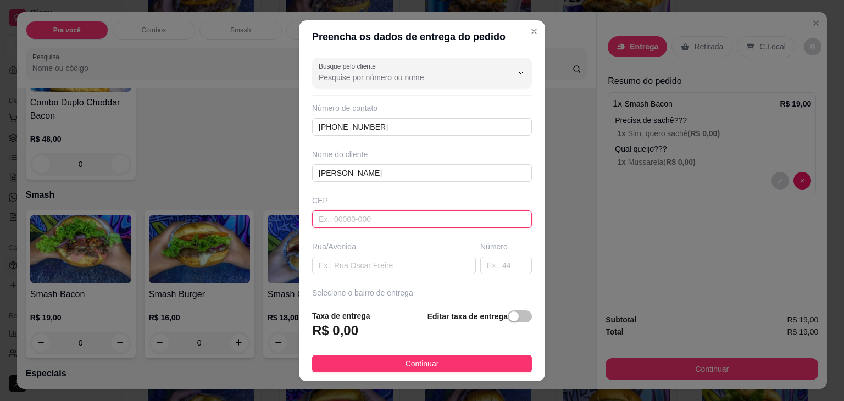
click at [351, 218] on input "text" at bounding box center [422, 220] width 220 height 18
type input "47760000"
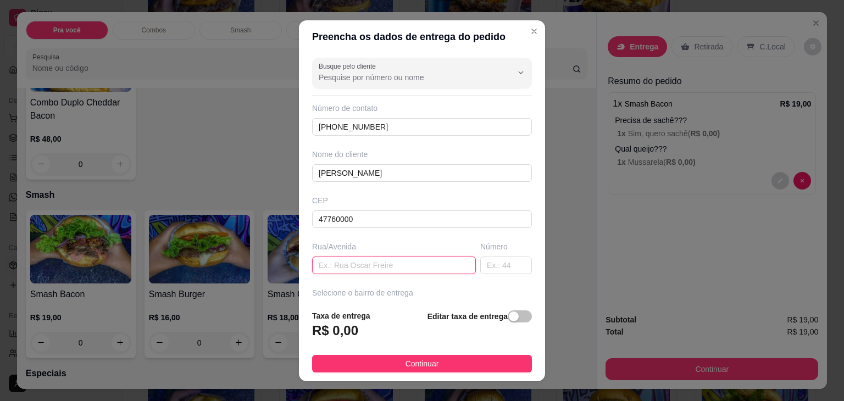
click at [363, 264] on input "text" at bounding box center [394, 266] width 164 height 18
paste input "[STREET_ADDRESS][PERSON_NAME]"
type input "[STREET_ADDRESS][PERSON_NAME]"
click at [488, 263] on input "text" at bounding box center [506, 266] width 52 height 18
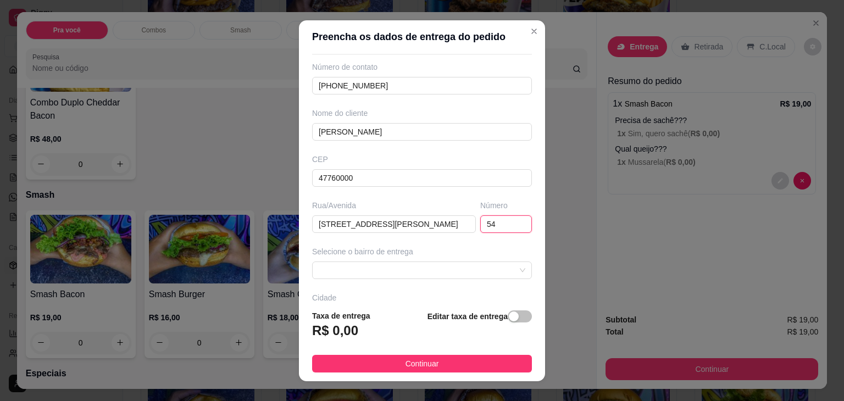
scroll to position [44, 0]
click at [446, 261] on span at bounding box center [422, 267] width 207 height 16
type input "54"
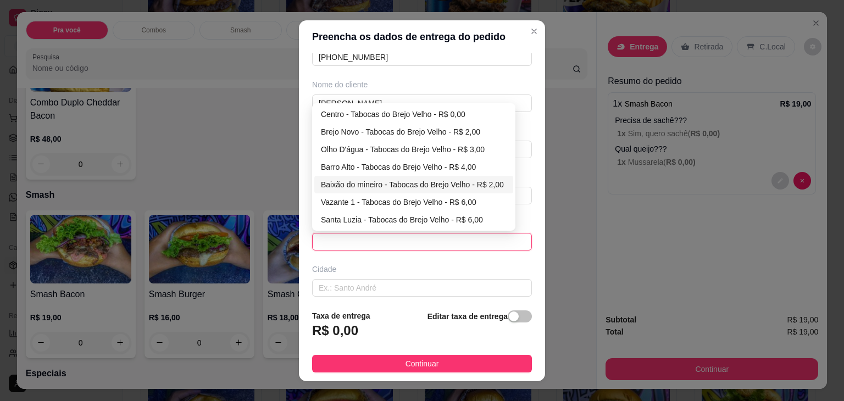
scroll to position [57, 0]
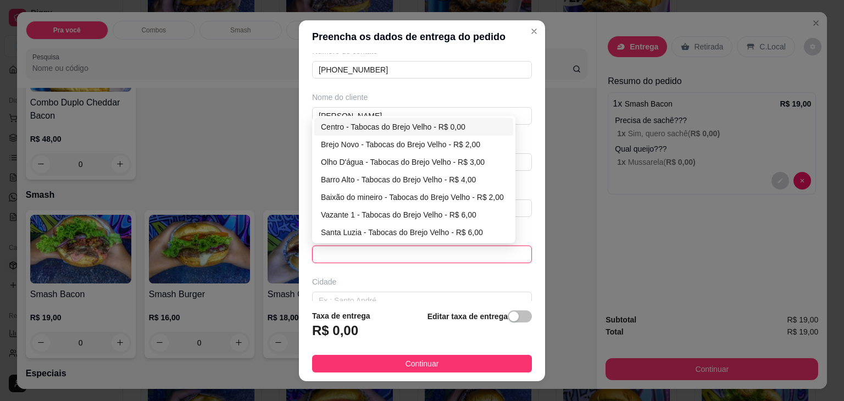
click at [357, 129] on div "Centro - Tabocas do Brejo Velho - R$ 0,00" at bounding box center [414, 127] width 186 height 12
type input "Tabocas do Brejo Velho"
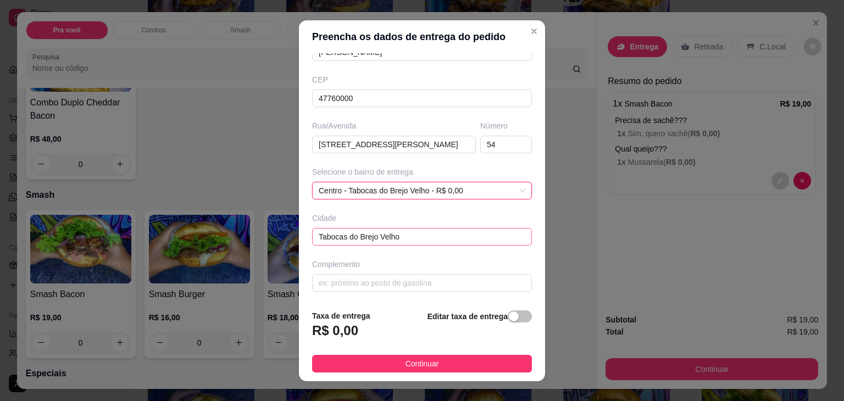
scroll to position [15, 0]
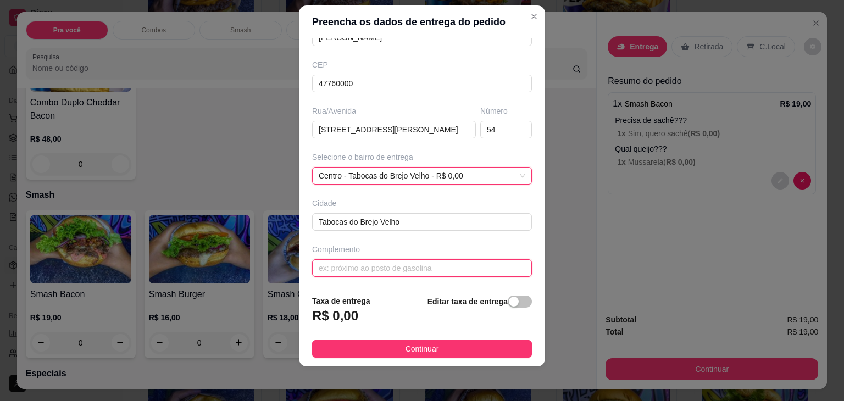
click at [418, 267] on input "text" at bounding box center [422, 268] width 220 height 18
paste input "Apartamento do [GEOGRAPHIC_DATA]"
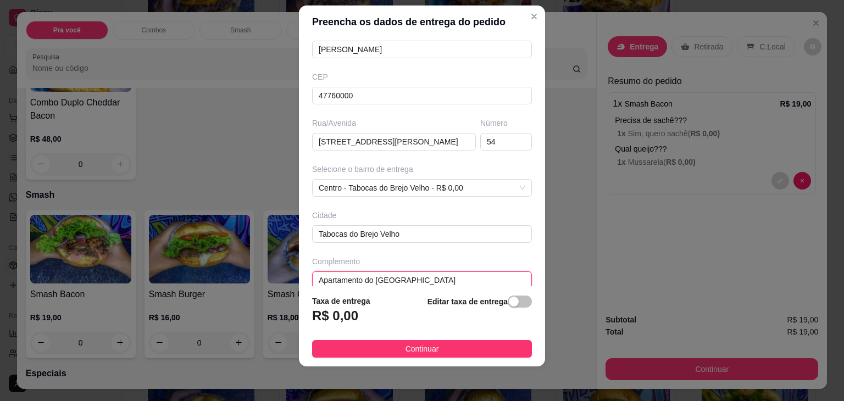
scroll to position [121, 0]
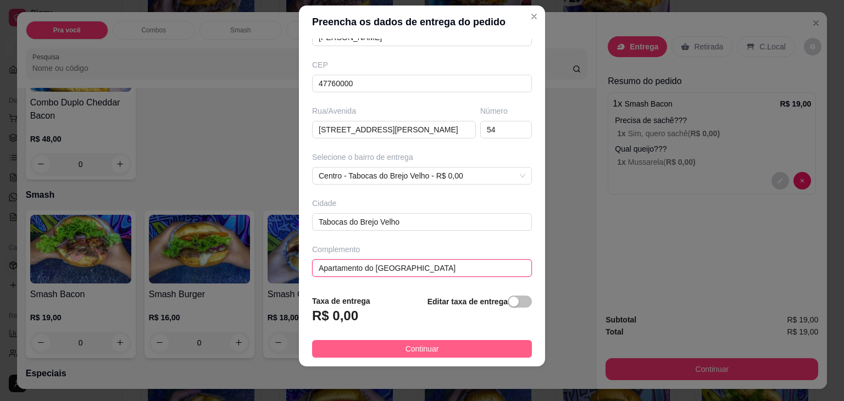
type input "Apartamento do [GEOGRAPHIC_DATA]"
click at [438, 346] on button "Continuar" at bounding box center [422, 349] width 220 height 18
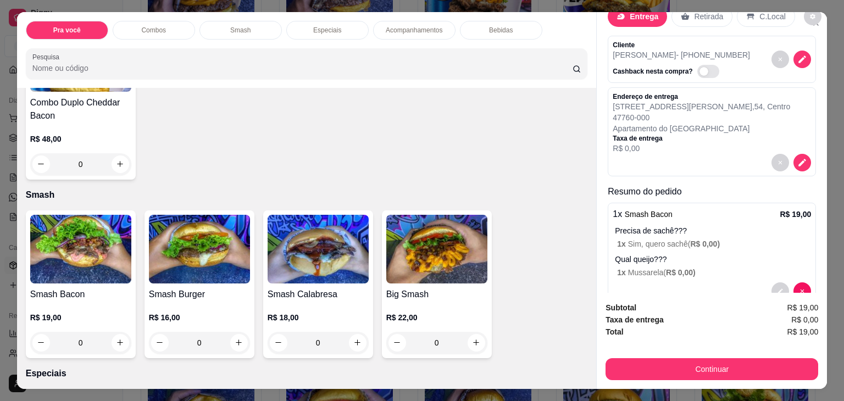
scroll to position [31, 0]
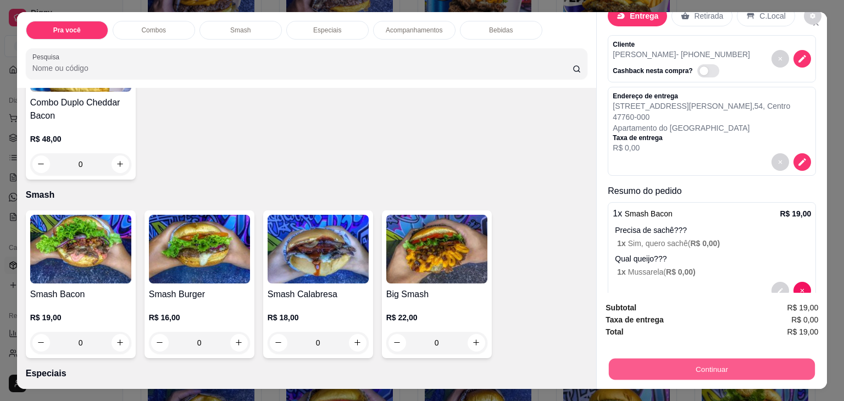
click at [644, 371] on button "Continuar" at bounding box center [712, 369] width 206 height 21
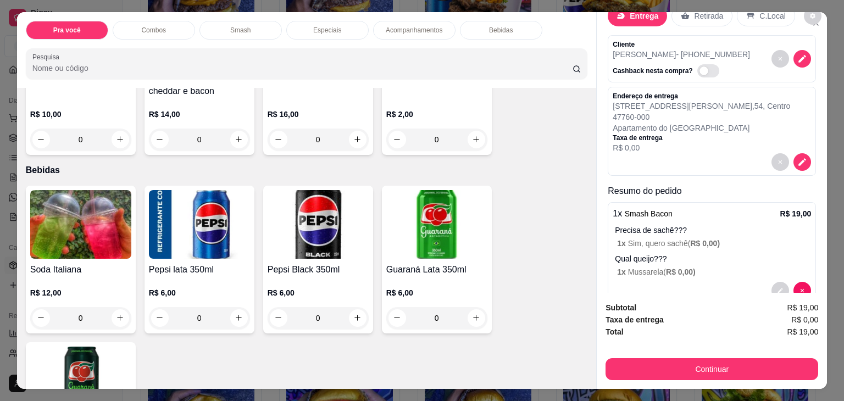
scroll to position [1374, 0]
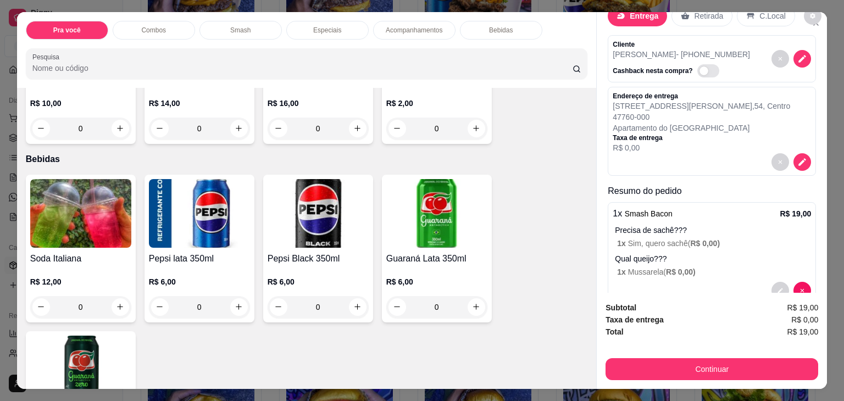
click at [444, 252] on h4 "Guaraná Lata 350ml" at bounding box center [436, 258] width 101 height 13
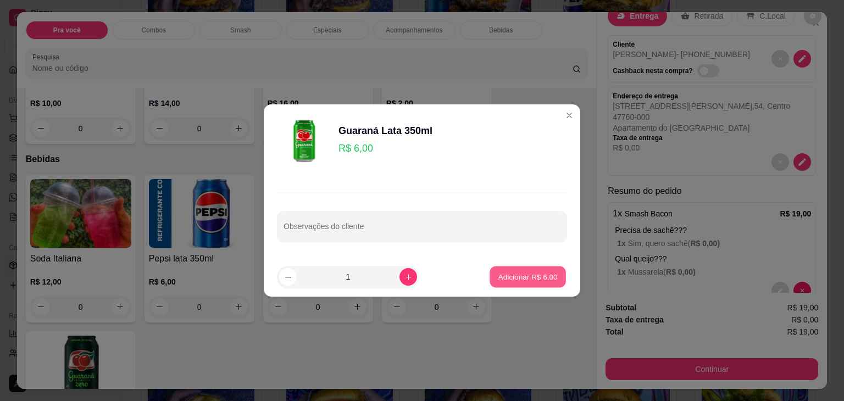
click at [498, 272] on p "Adicionar R$ 6,00" at bounding box center [527, 277] width 59 height 10
type input "1"
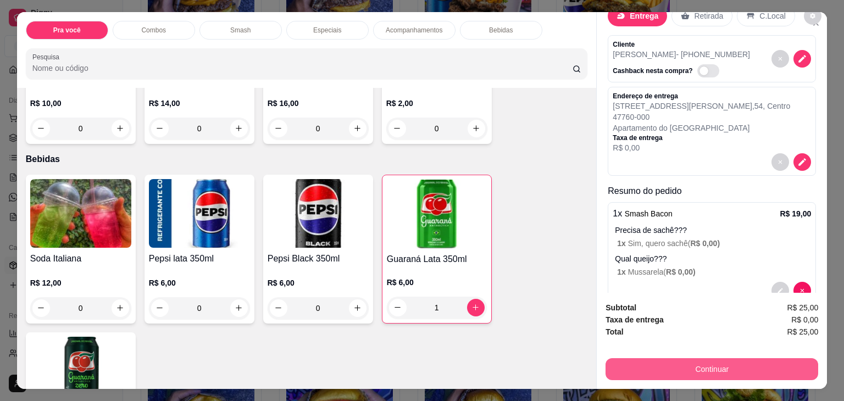
click at [682, 367] on button "Continuar" at bounding box center [712, 369] width 213 height 22
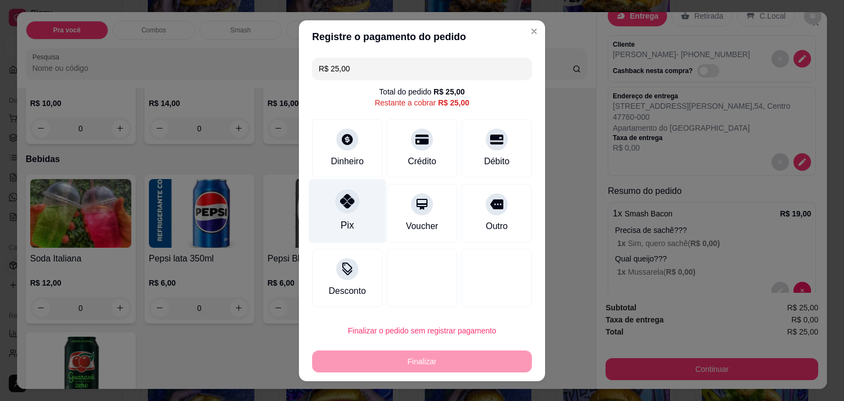
click at [340, 209] on div at bounding box center [347, 201] width 24 height 24
type input "R$ 0,00"
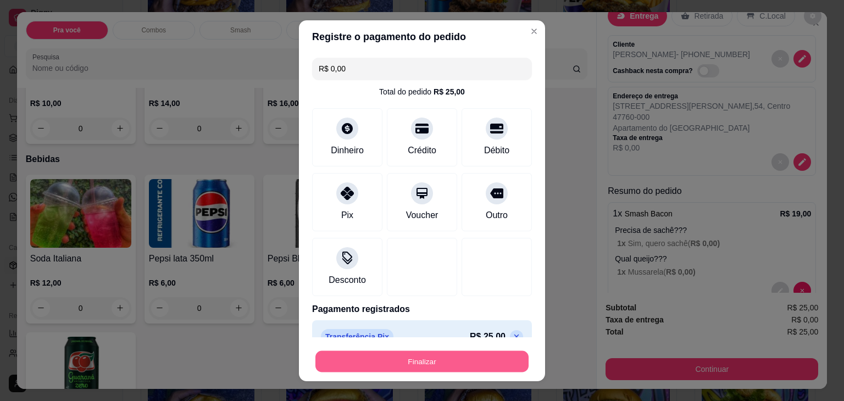
click at [405, 366] on button "Finalizar" at bounding box center [422, 361] width 213 height 21
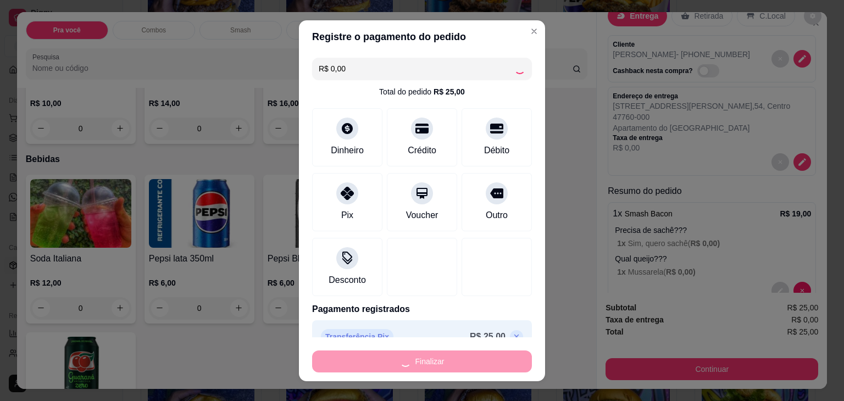
type input "0"
type input "-R$ 25,00"
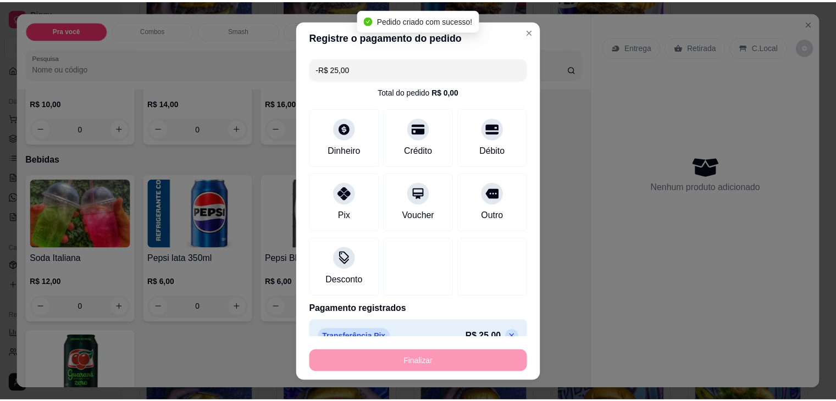
scroll to position [0, 0]
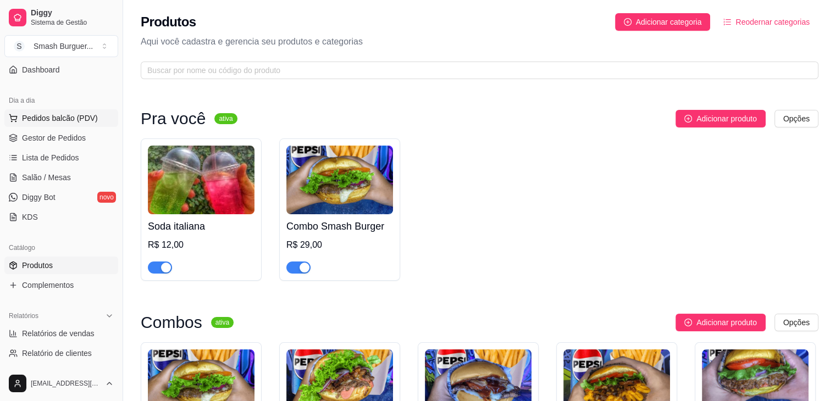
click at [29, 117] on span "Pedidos balcão (PDV)" at bounding box center [60, 118] width 76 height 11
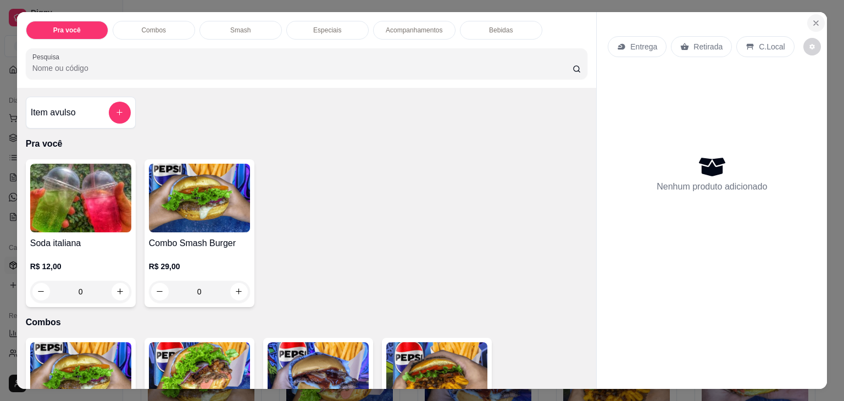
click at [816, 20] on icon "Close" at bounding box center [816, 23] width 9 height 9
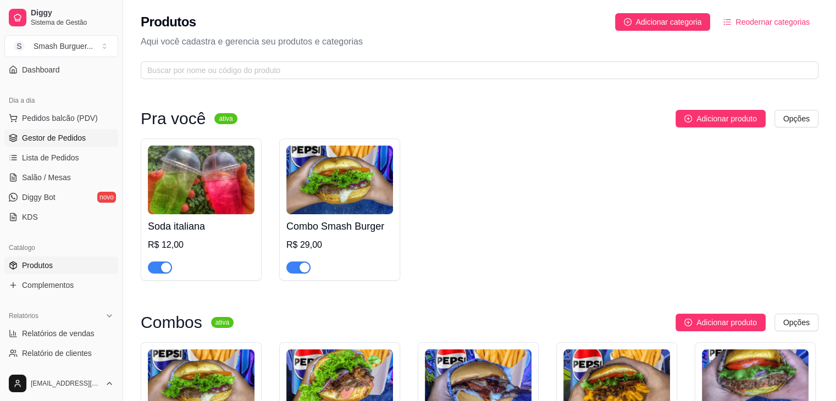
click at [56, 142] on span "Gestor de Pedidos" at bounding box center [54, 137] width 64 height 11
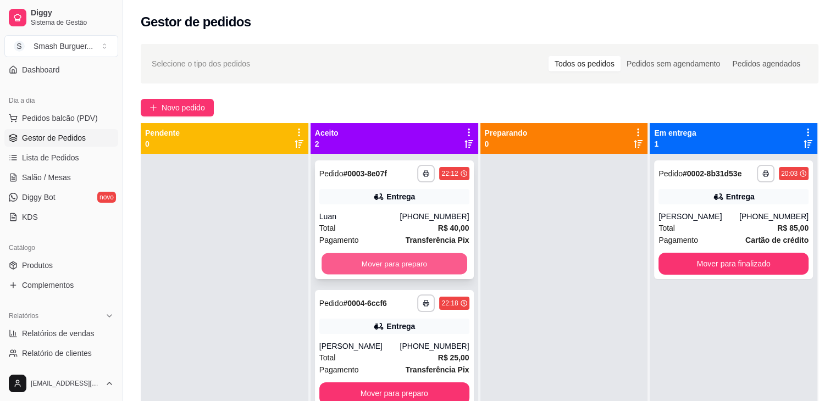
click at [341, 259] on button "Mover para preparo" at bounding box center [395, 263] width 146 height 21
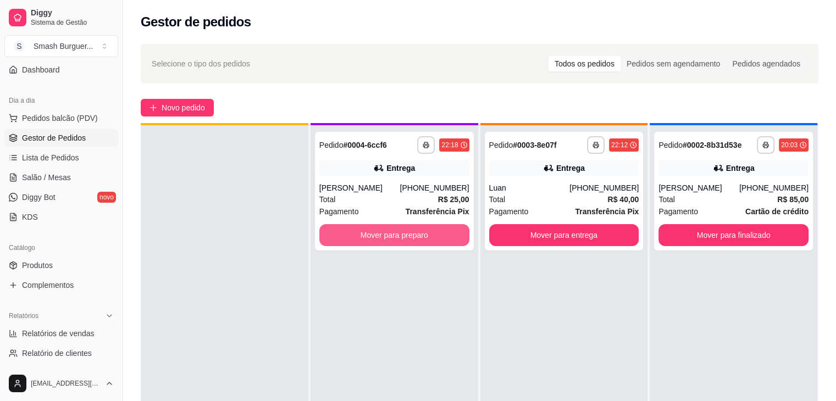
scroll to position [29, 0]
click at [346, 238] on button "Mover para preparo" at bounding box center [394, 235] width 150 height 22
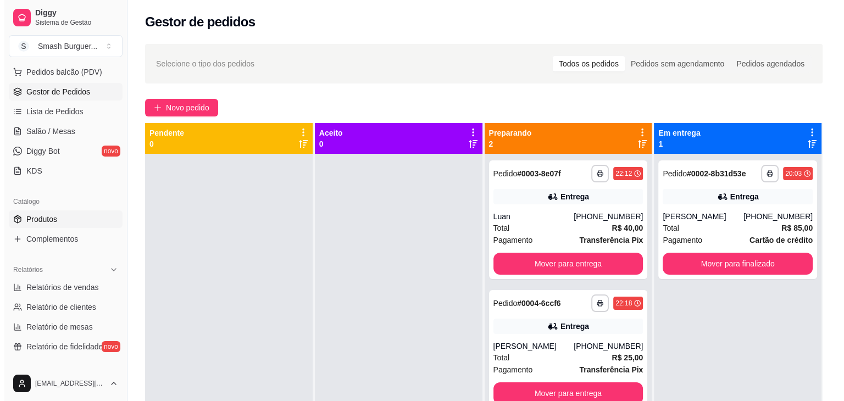
scroll to position [149, 0]
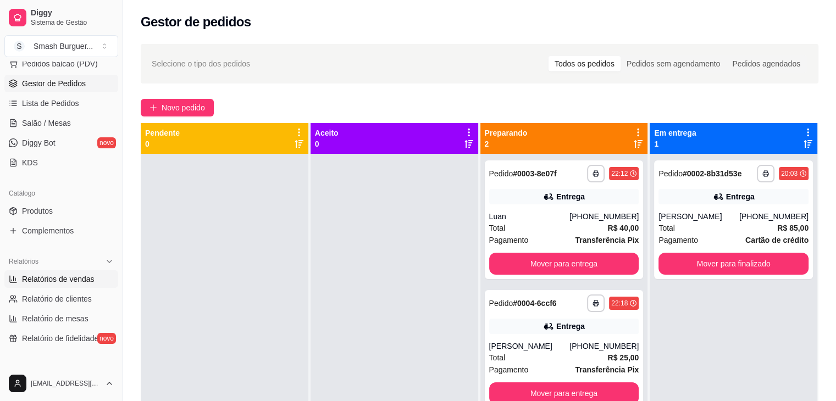
click at [60, 285] on link "Relatórios de vendas" at bounding box center [61, 279] width 114 height 18
select select "ALL"
select select "0"
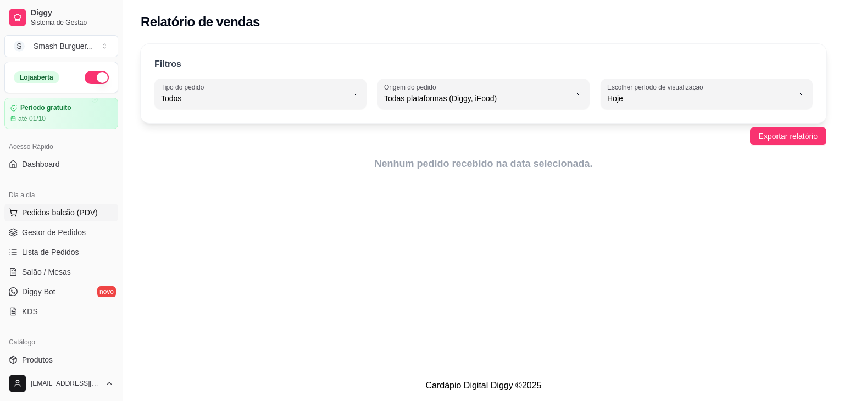
click at [51, 213] on span "Pedidos balcão (PDV)" at bounding box center [60, 212] width 76 height 11
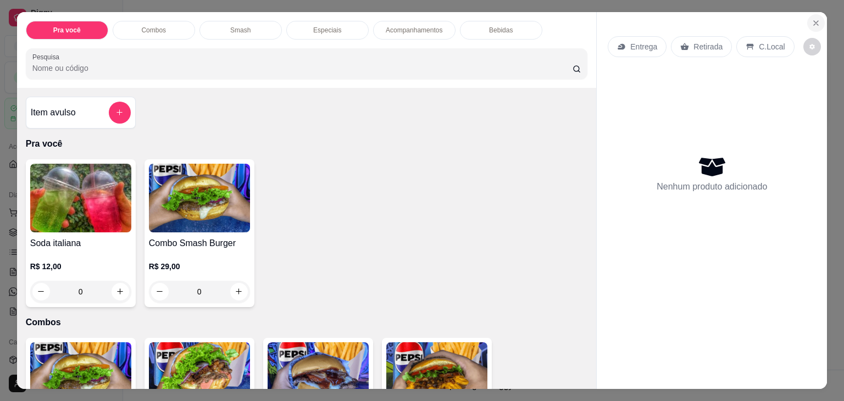
click at [812, 23] on icon "Close" at bounding box center [816, 23] width 9 height 9
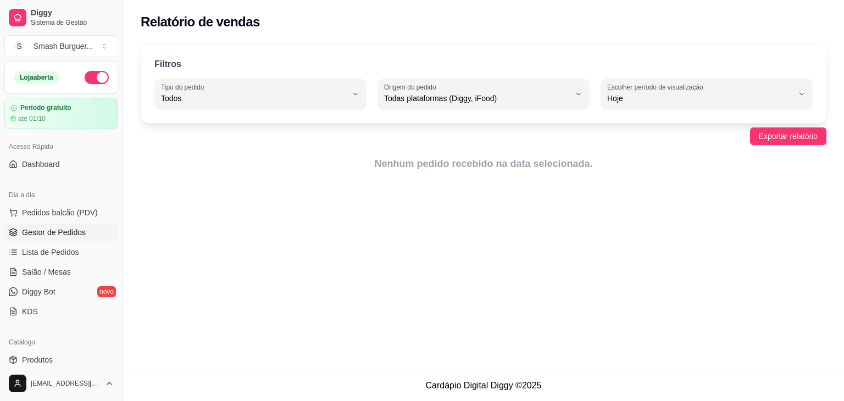
click at [69, 240] on link "Gestor de Pedidos" at bounding box center [61, 233] width 114 height 18
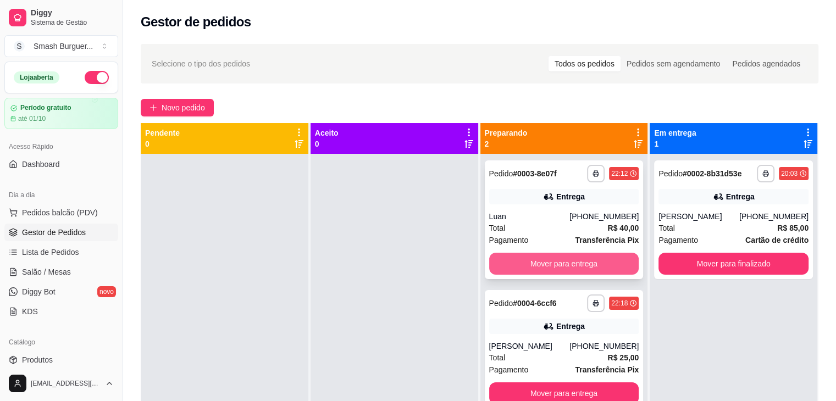
click at [546, 270] on button "Mover para entrega" at bounding box center [564, 264] width 150 height 22
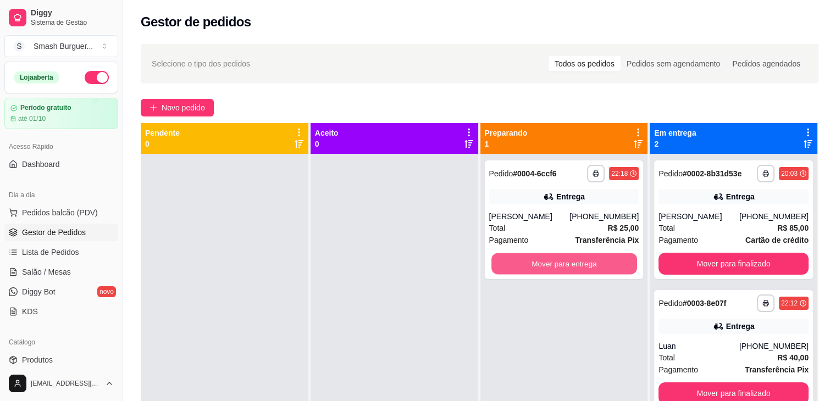
click at [546, 270] on button "Mover para entrega" at bounding box center [564, 263] width 146 height 21
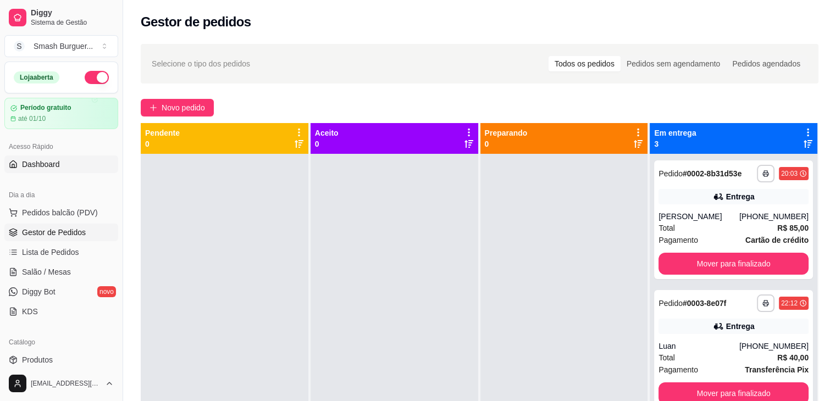
click at [59, 168] on link "Dashboard" at bounding box center [61, 165] width 114 height 18
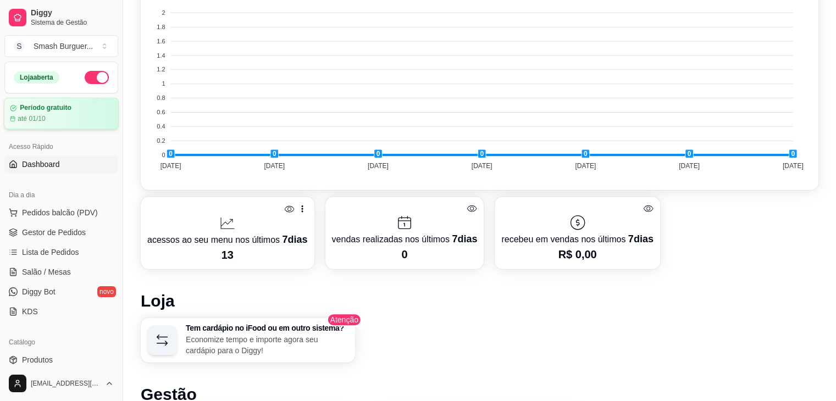
scroll to position [388, 0]
click at [90, 81] on button "button" at bounding box center [97, 77] width 24 height 13
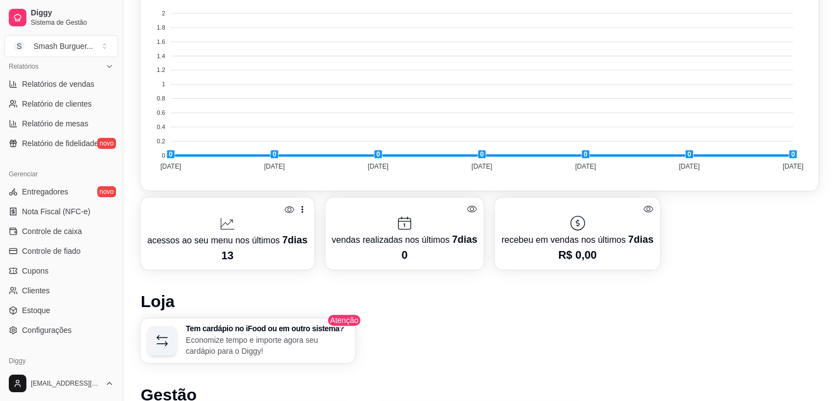
scroll to position [345, 0]
click at [54, 83] on span "Relatórios de vendas" at bounding box center [58, 83] width 73 height 11
select select "ALL"
select select "0"
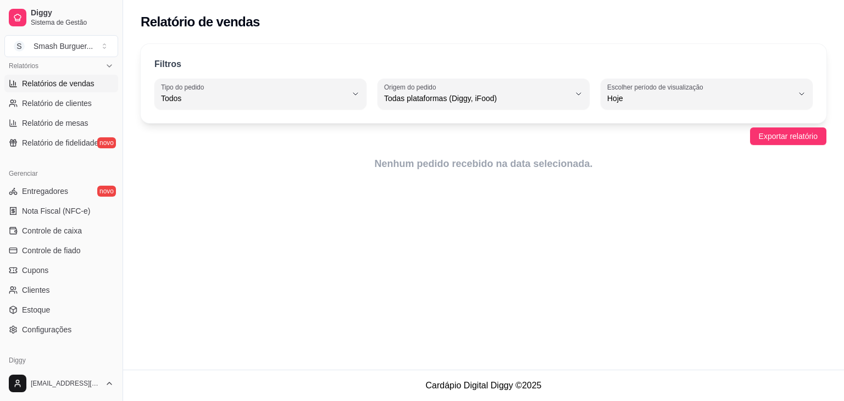
click at [485, 172] on div "Filtros ALL Tipo do pedido Todos Entrega Retirada Mesa Consumo local Tipo do pe…" at bounding box center [483, 110] width 721 height 147
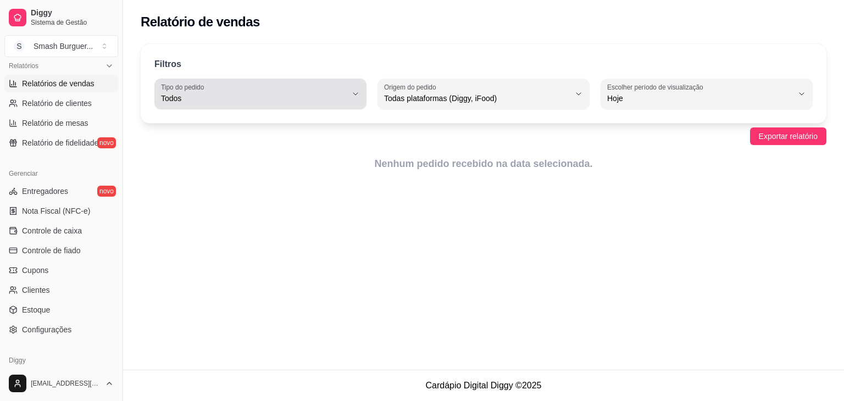
click at [310, 95] on span "Todos" at bounding box center [254, 98] width 186 height 11
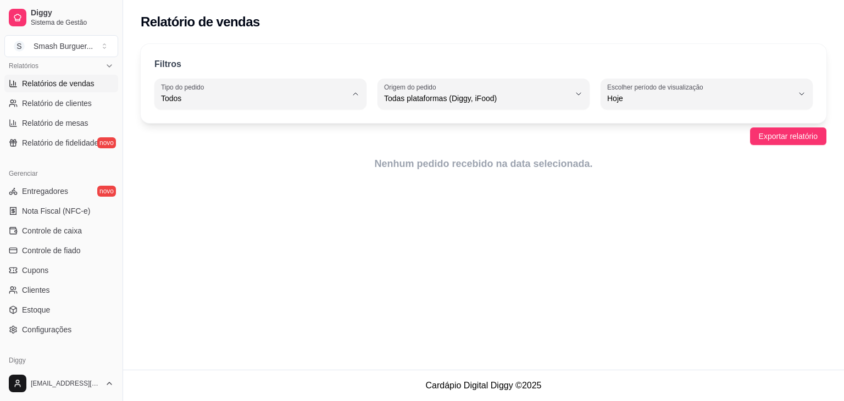
click at [451, 191] on div "Relatório de vendas Filtros ALL Tipo do pedido Todos Entrega Retirada Mesa Cons…" at bounding box center [483, 185] width 721 height 370
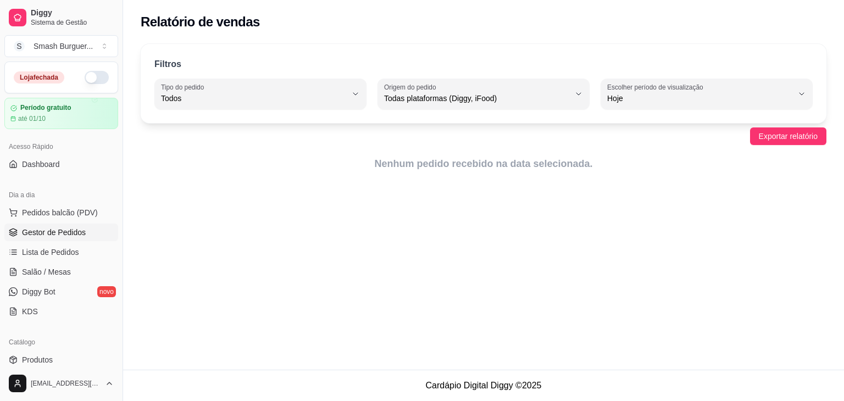
click at [72, 228] on span "Gestor de Pedidos" at bounding box center [54, 232] width 64 height 11
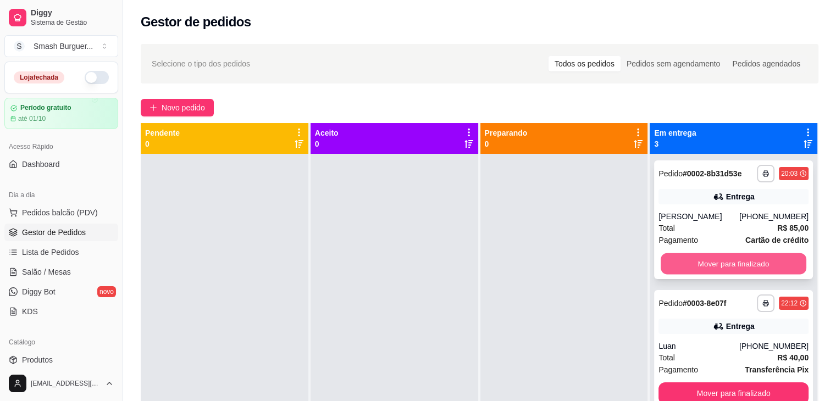
click at [729, 267] on button "Mover para finalizado" at bounding box center [734, 263] width 146 height 21
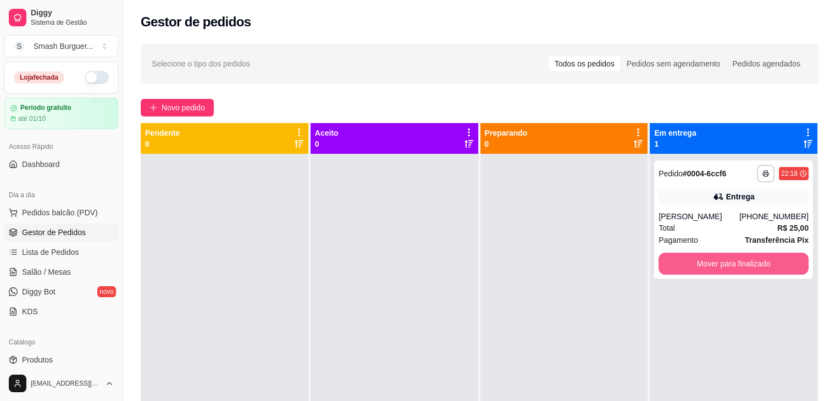
click at [729, 267] on button "Mover para finalizado" at bounding box center [734, 264] width 150 height 22
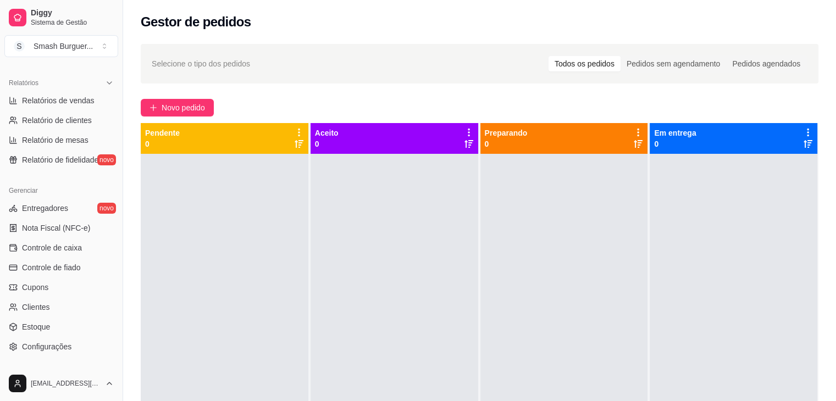
scroll to position [329, 0]
click at [75, 94] on span "Relatórios de vendas" at bounding box center [58, 99] width 73 height 11
select select "ALL"
select select "0"
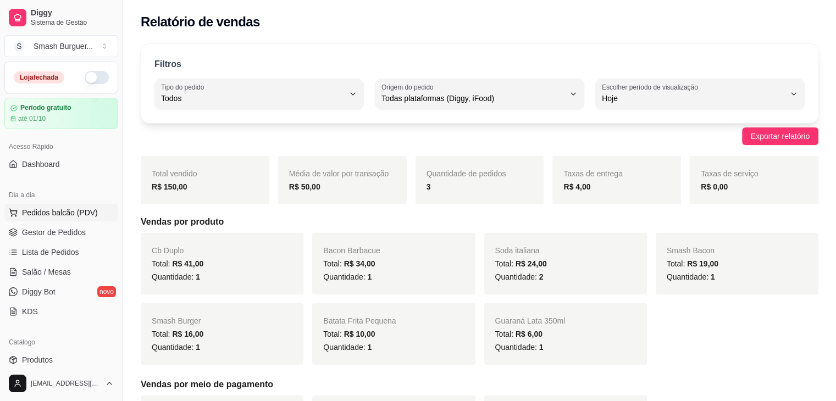
click at [66, 217] on span "Pedidos balcão (PDV)" at bounding box center [60, 212] width 76 height 11
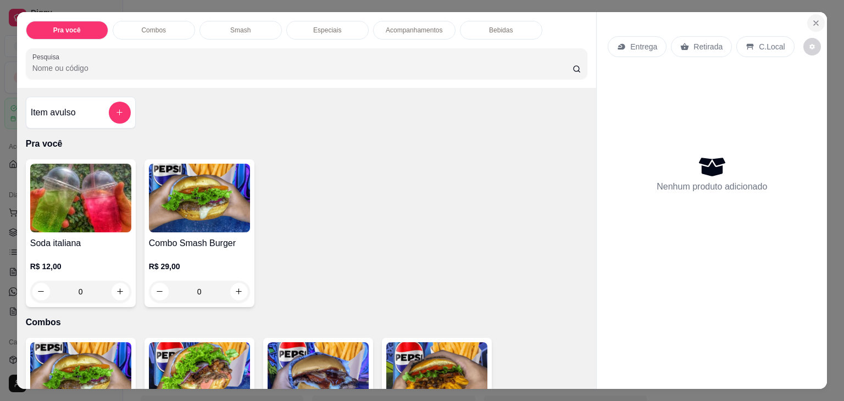
click at [812, 19] on icon "Close" at bounding box center [816, 23] width 9 height 9
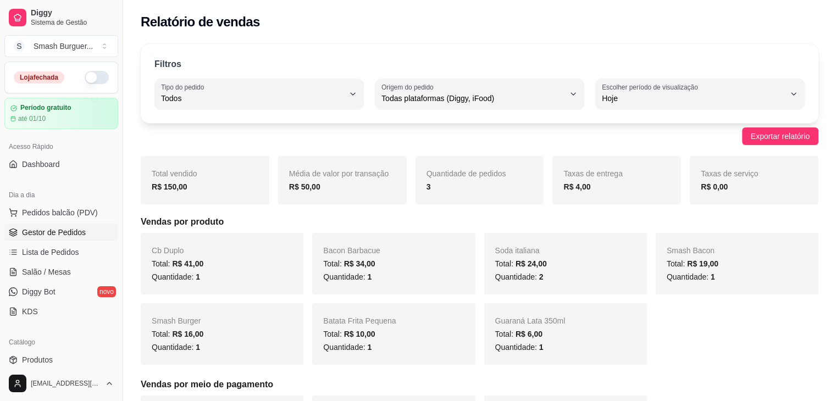
click at [79, 227] on span "Gestor de Pedidos" at bounding box center [54, 232] width 64 height 11
